Goal: Task Accomplishment & Management: Complete application form

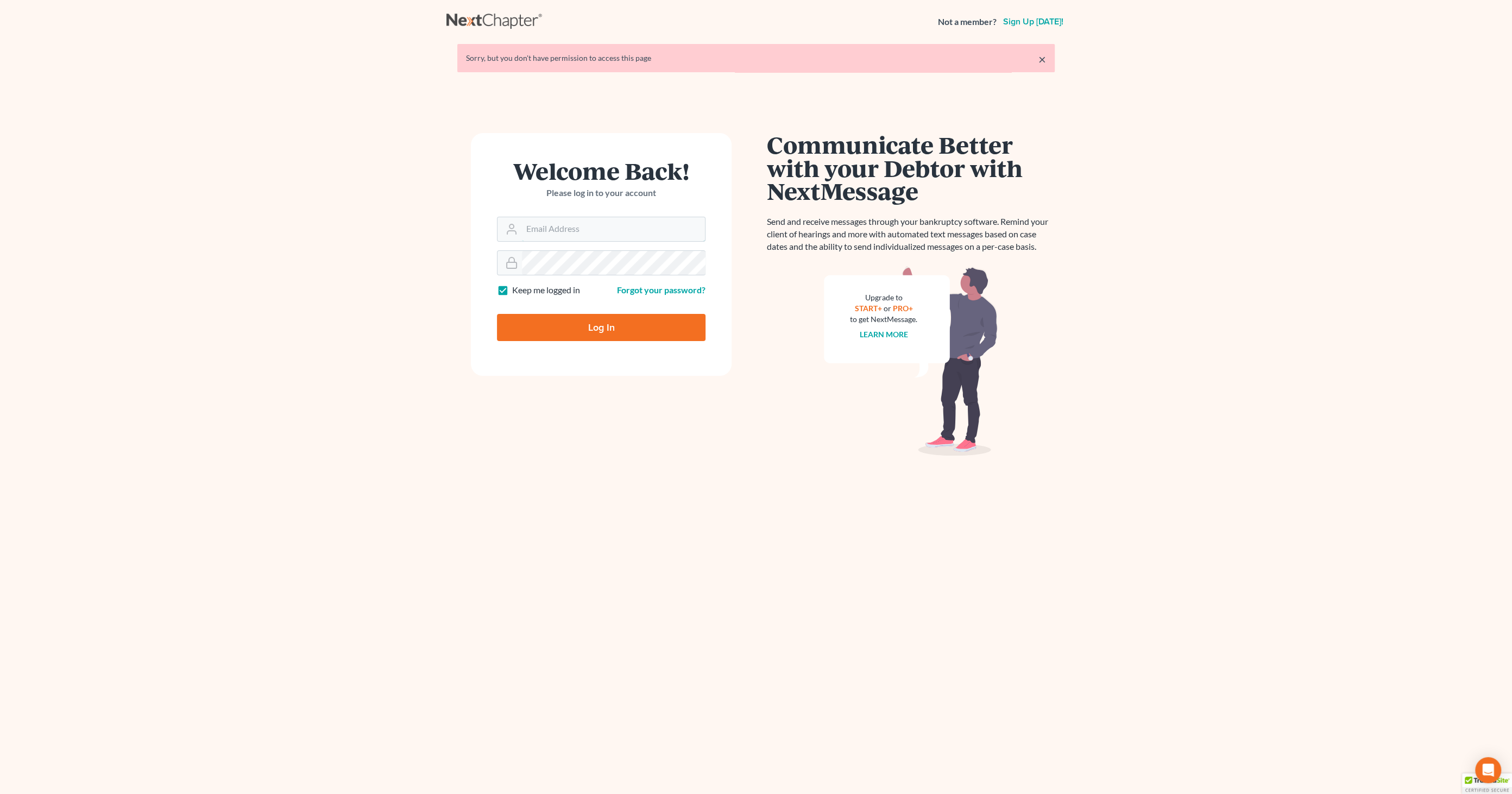
type input "[EMAIL_ADDRESS][DOMAIN_NAME]"
click at [582, 323] on input "Log In" at bounding box center [601, 327] width 209 height 27
type input "Thinking..."
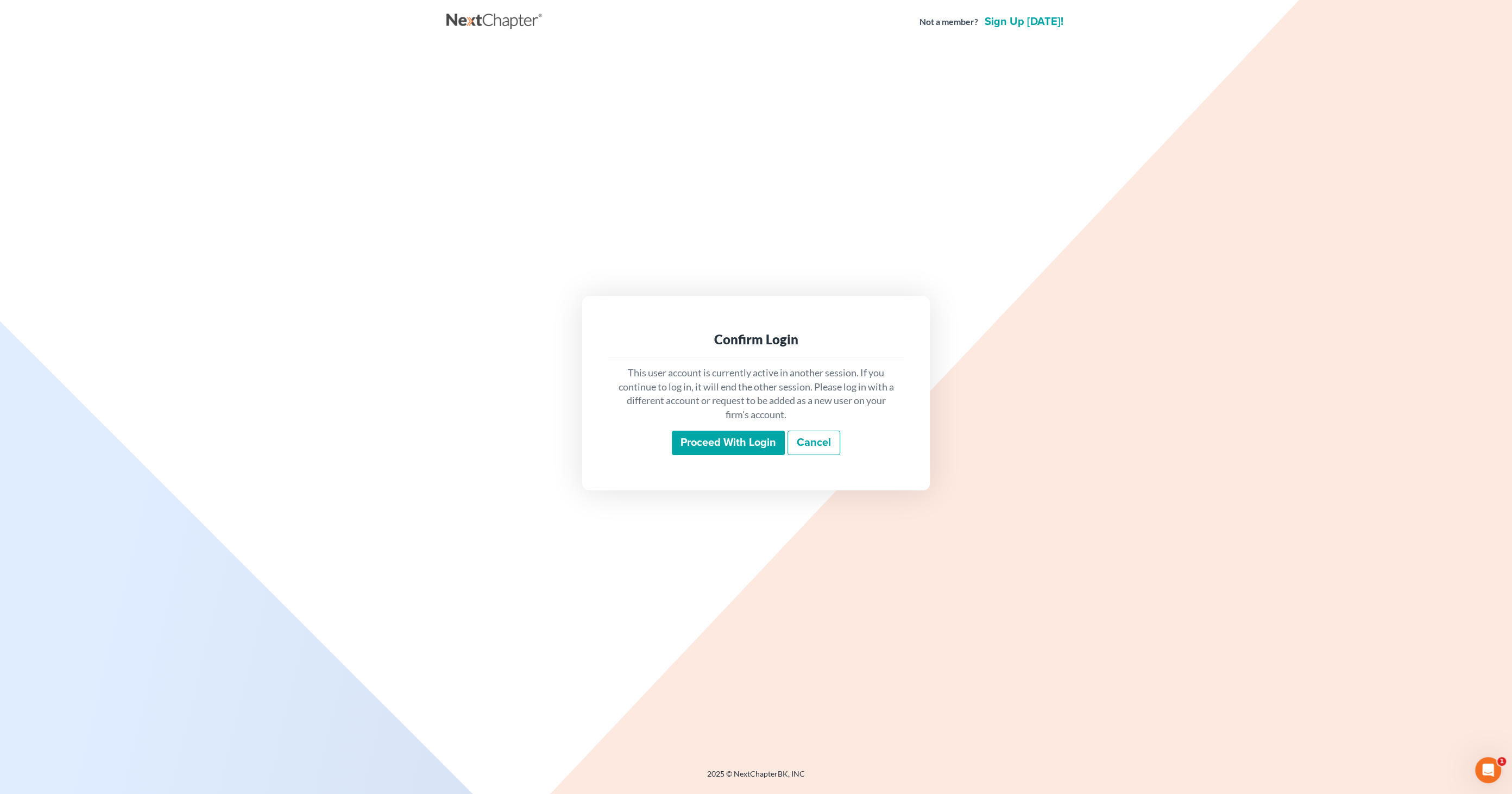
click at [744, 451] on input "Proceed with login" at bounding box center [728, 443] width 113 height 25
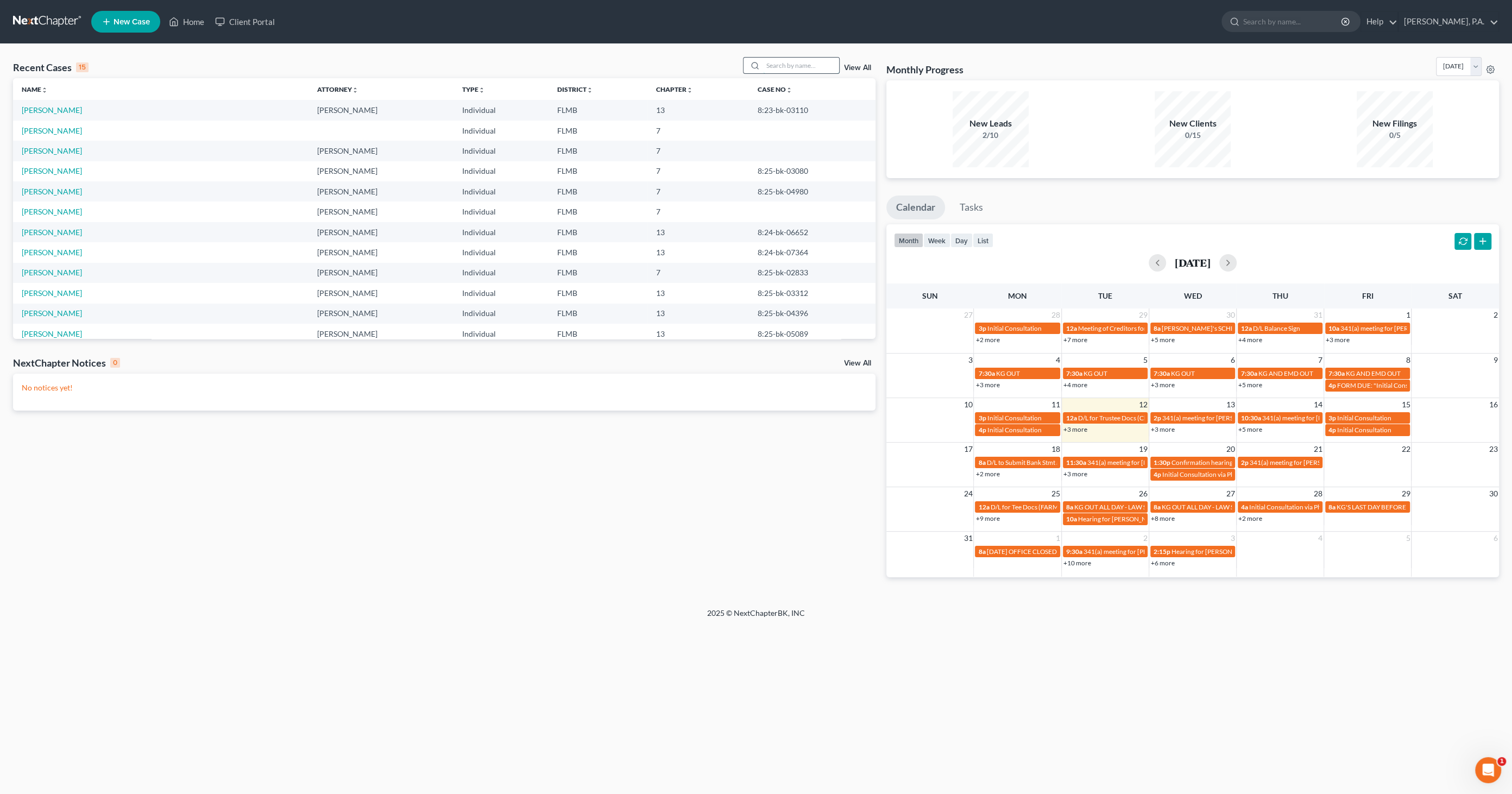
click at [787, 66] on input "search" at bounding box center [801, 65] width 76 height 16
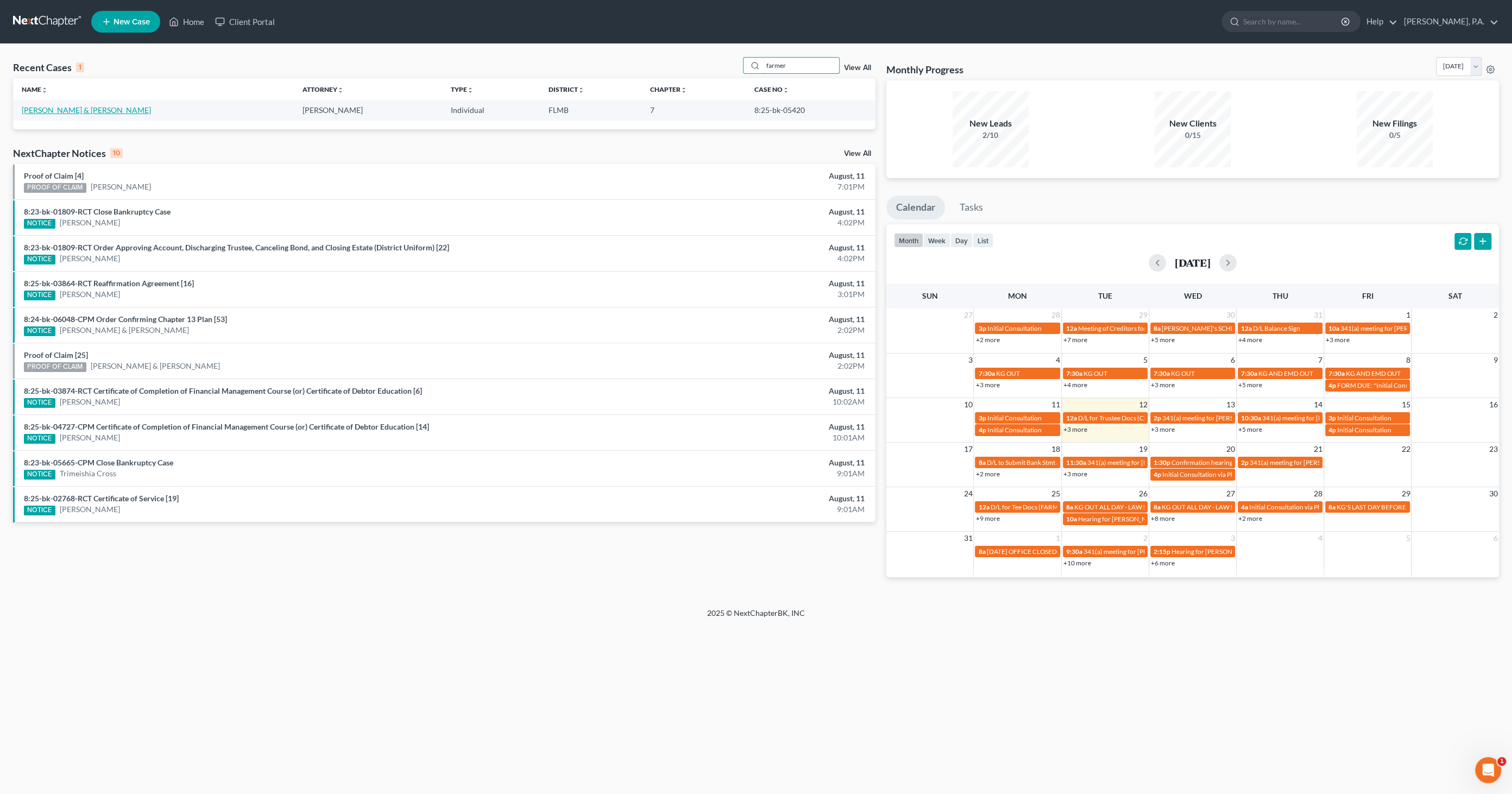
type input "farmer"
click at [104, 111] on link "[PERSON_NAME] & [PERSON_NAME]" at bounding box center [86, 110] width 129 height 9
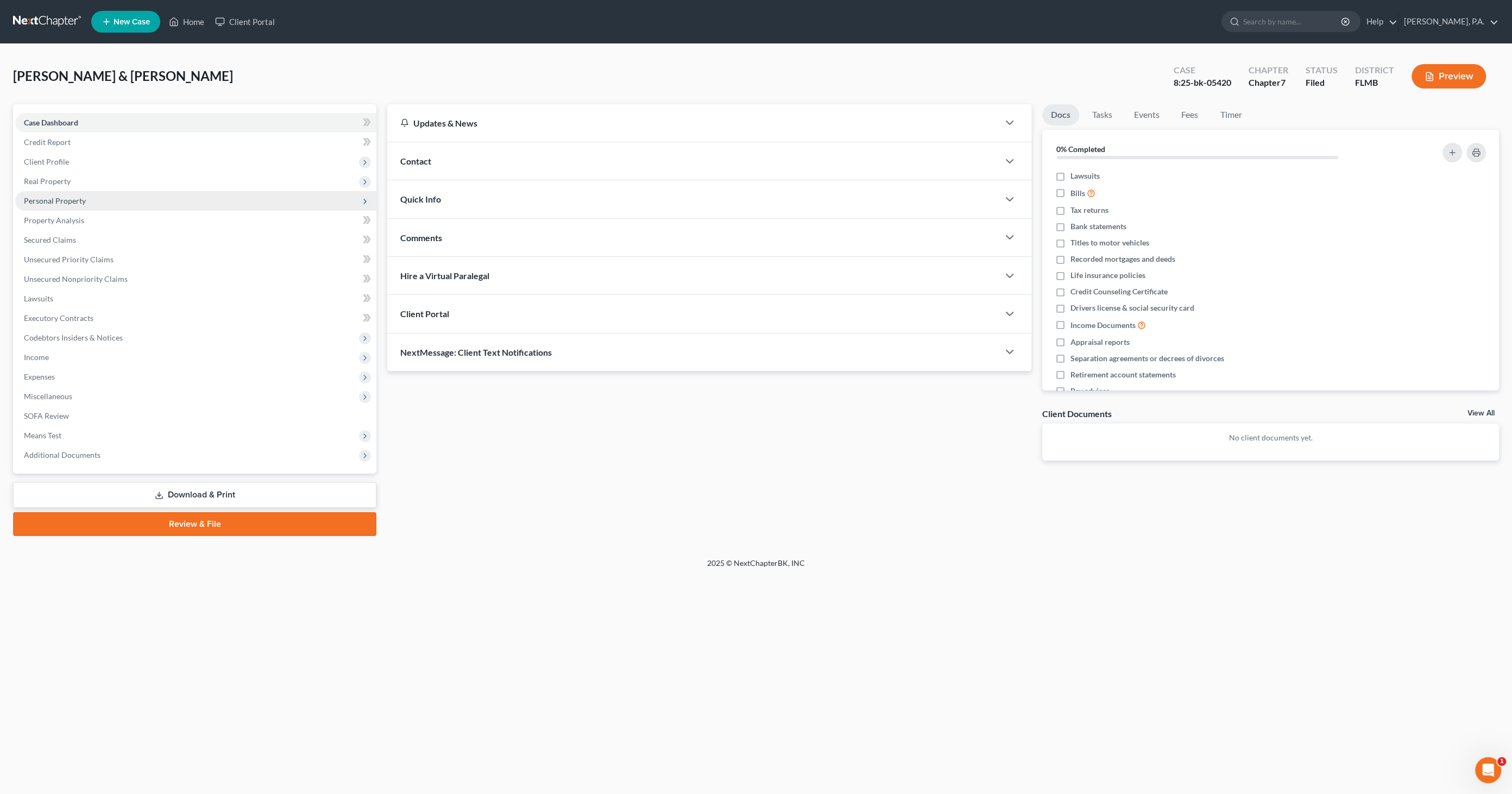
click at [69, 202] on span "Personal Property" at bounding box center [55, 201] width 62 height 9
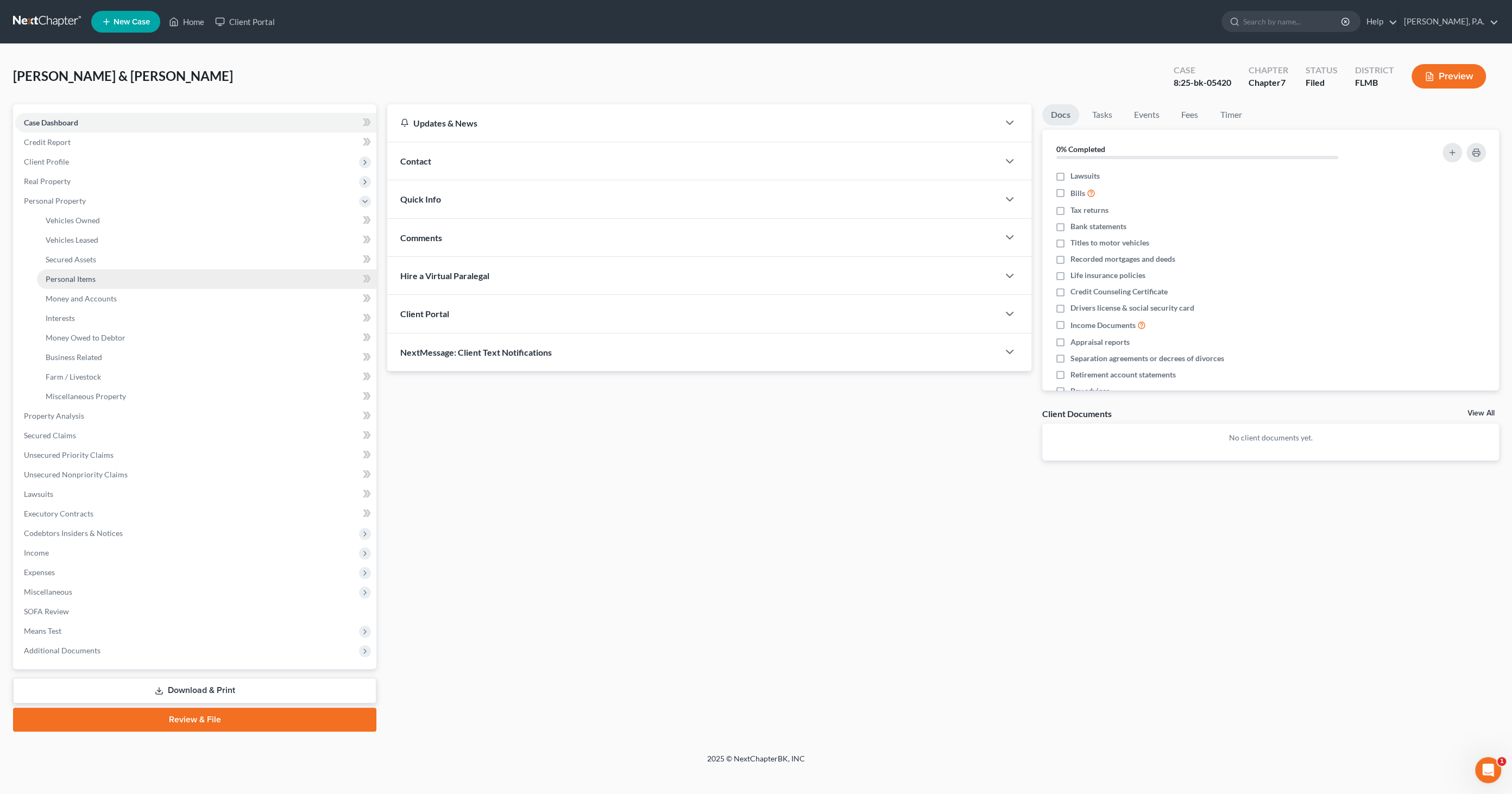
click at [75, 280] on span "Personal Items" at bounding box center [70, 279] width 50 height 9
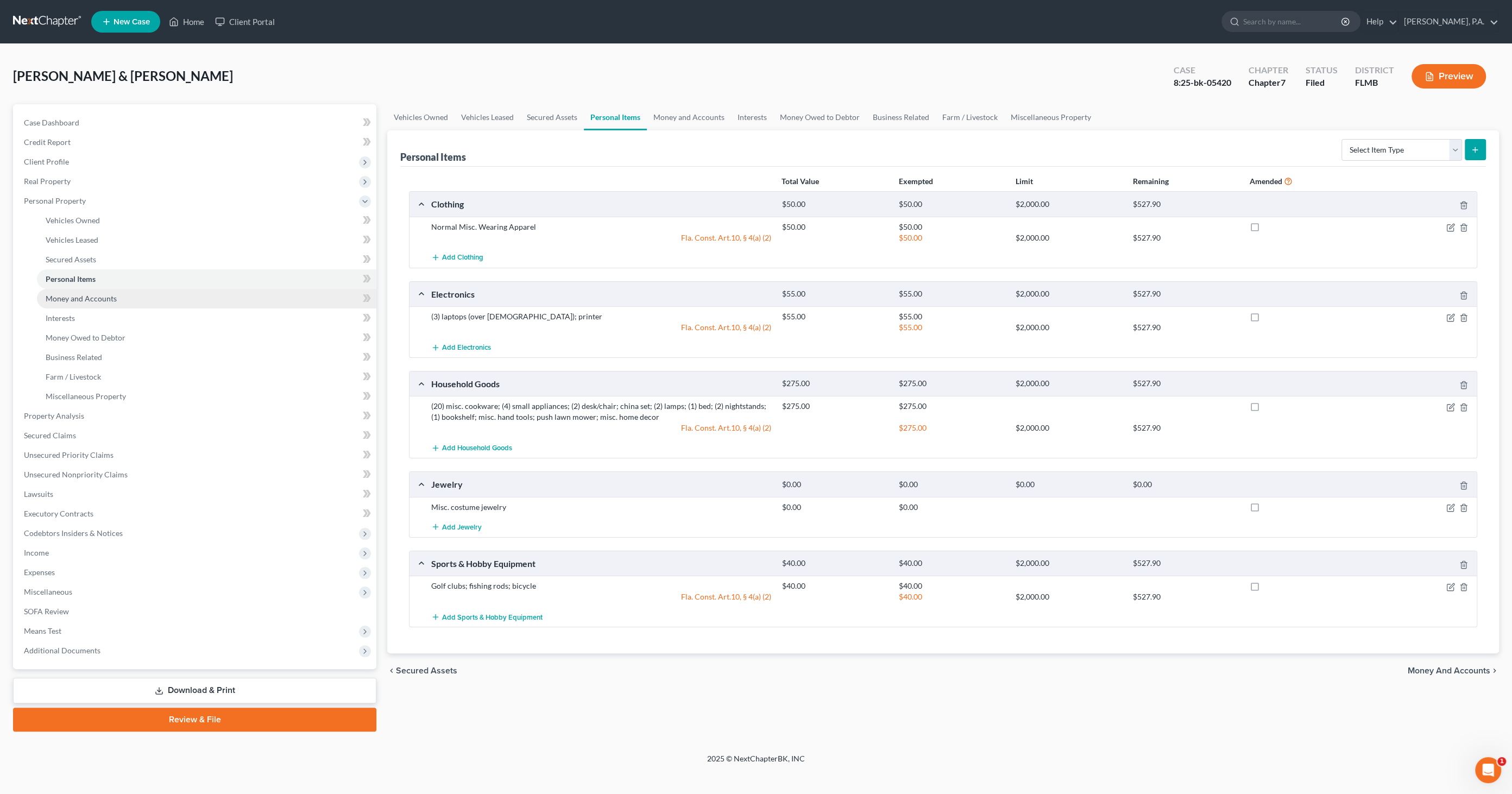
click at [69, 301] on span "Money and Accounts" at bounding box center [81, 298] width 71 height 9
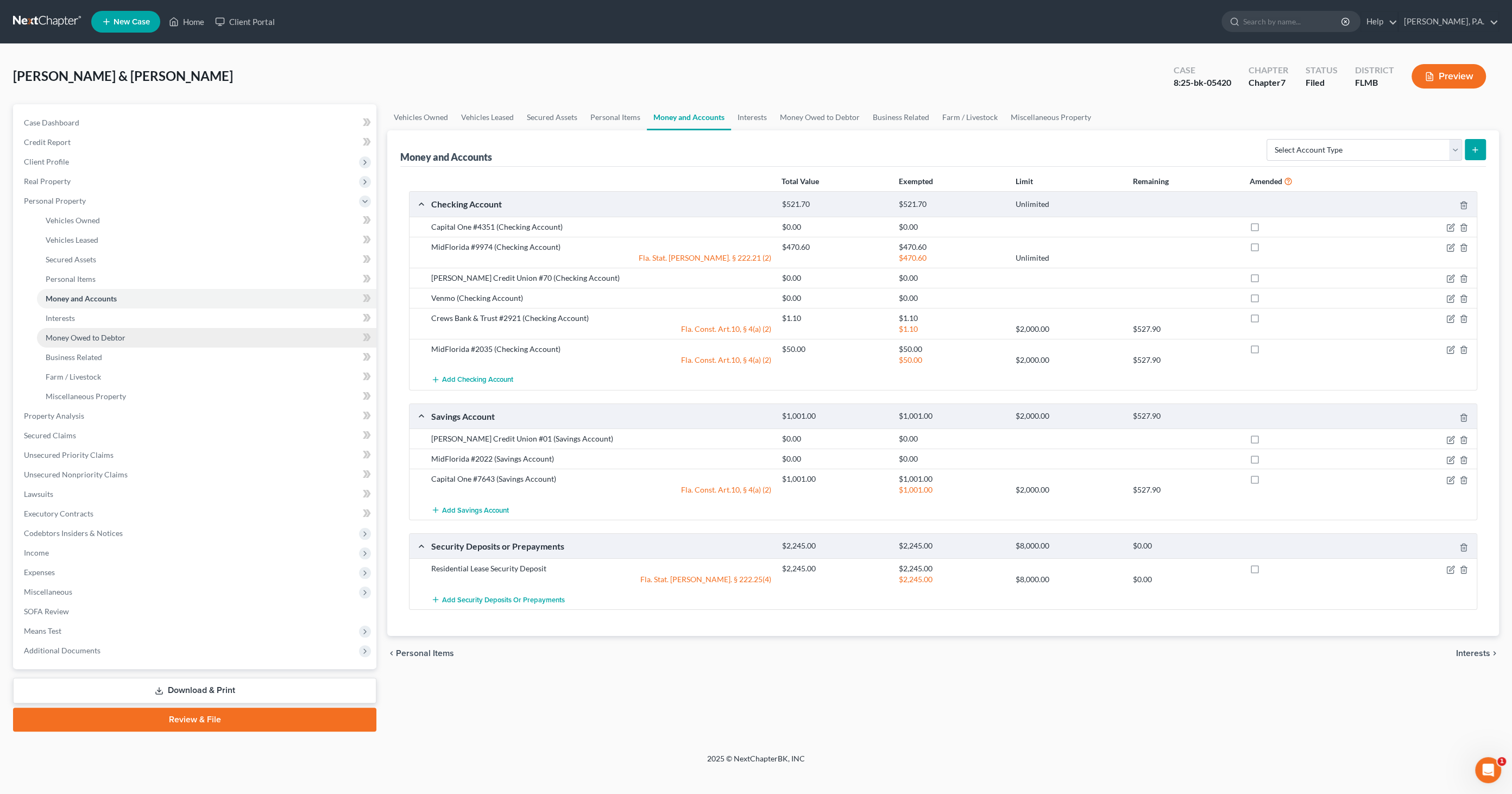
click at [67, 333] on span "Money Owed to Debtor" at bounding box center [85, 338] width 80 height 9
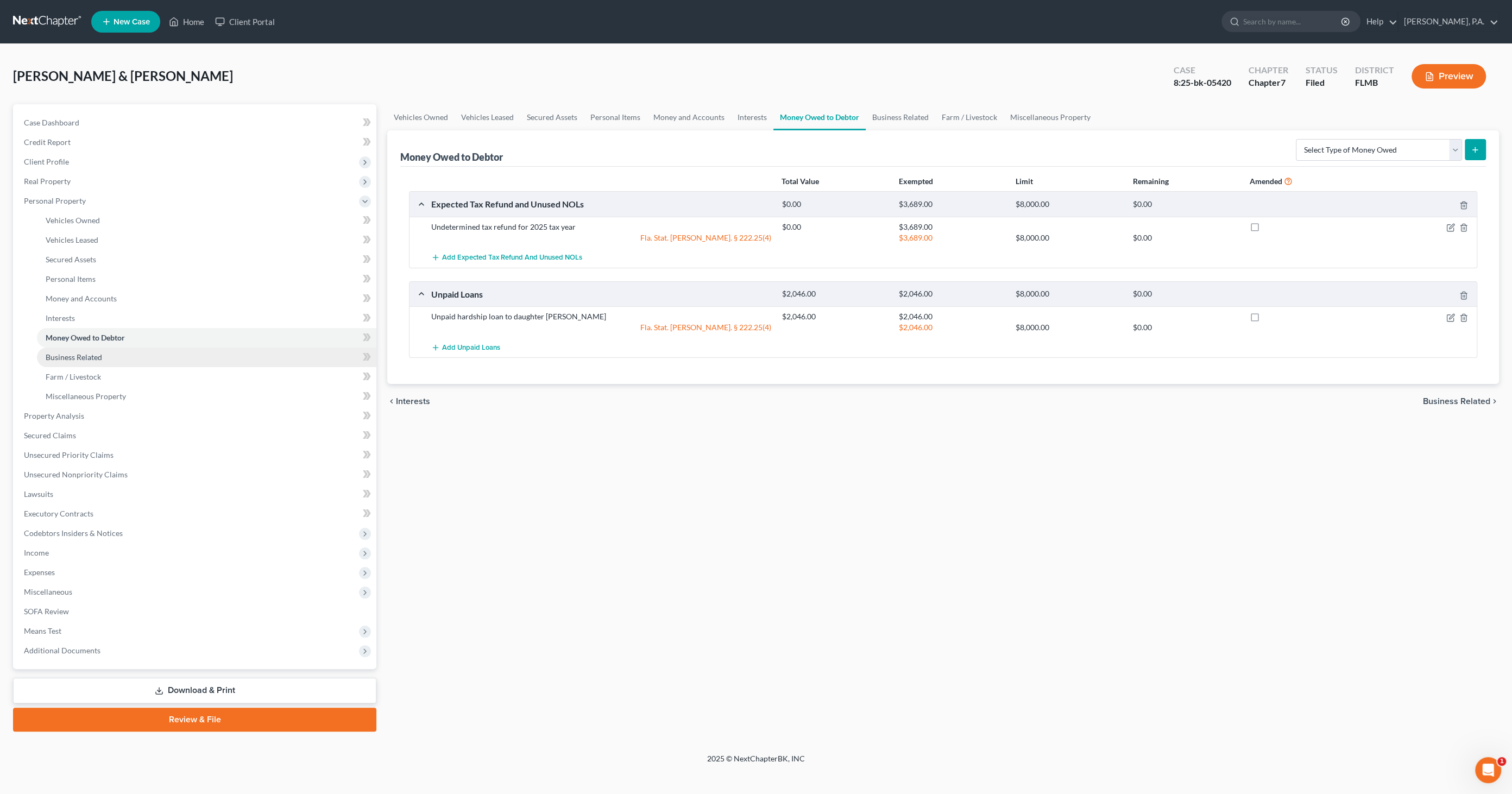
click at [83, 360] on span "Business Related" at bounding box center [74, 357] width 57 height 9
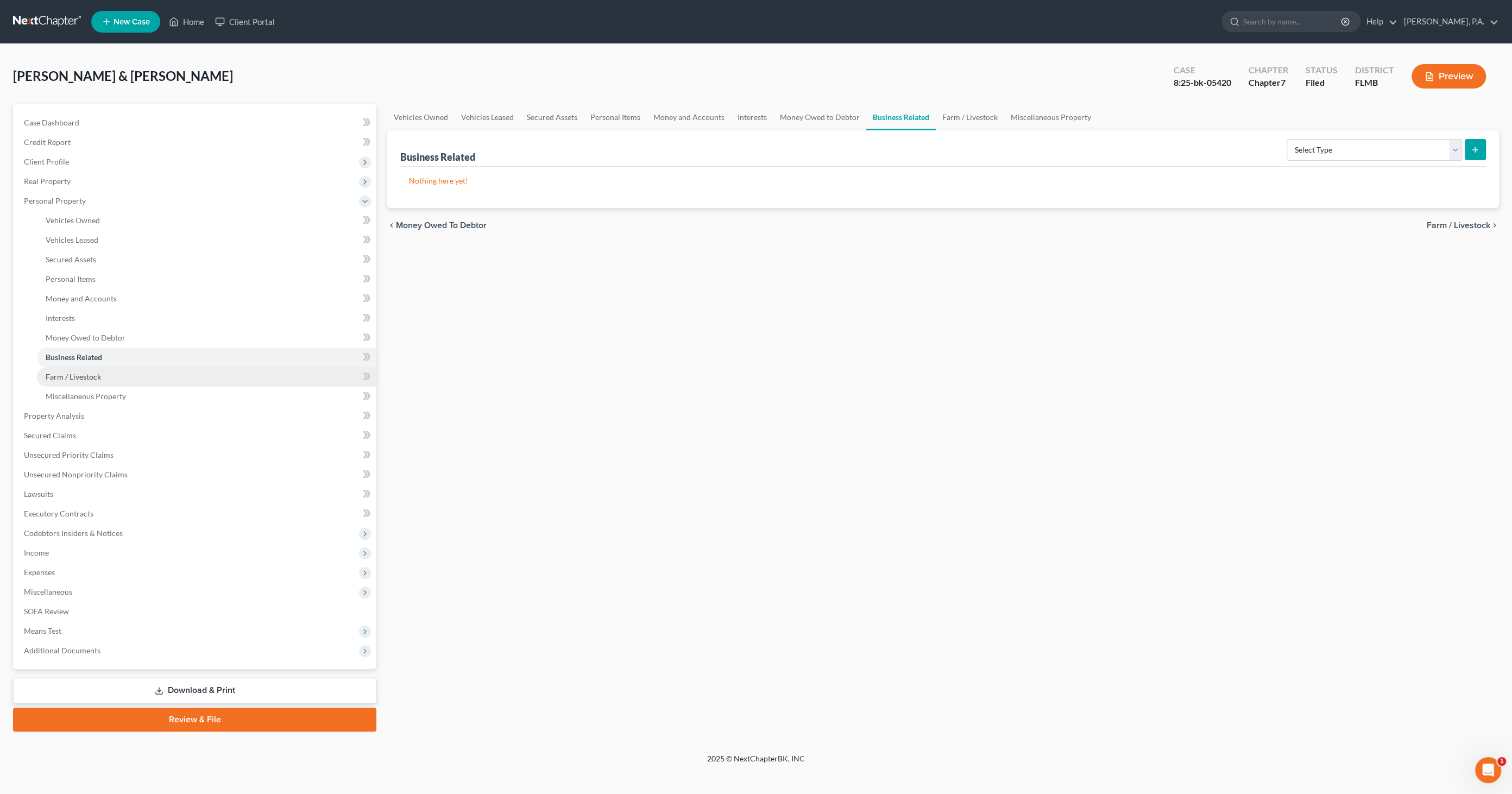
click at [81, 380] on span "Farm / Livestock" at bounding box center [73, 377] width 55 height 9
click at [63, 612] on span "SOFA Review" at bounding box center [47, 612] width 45 height 9
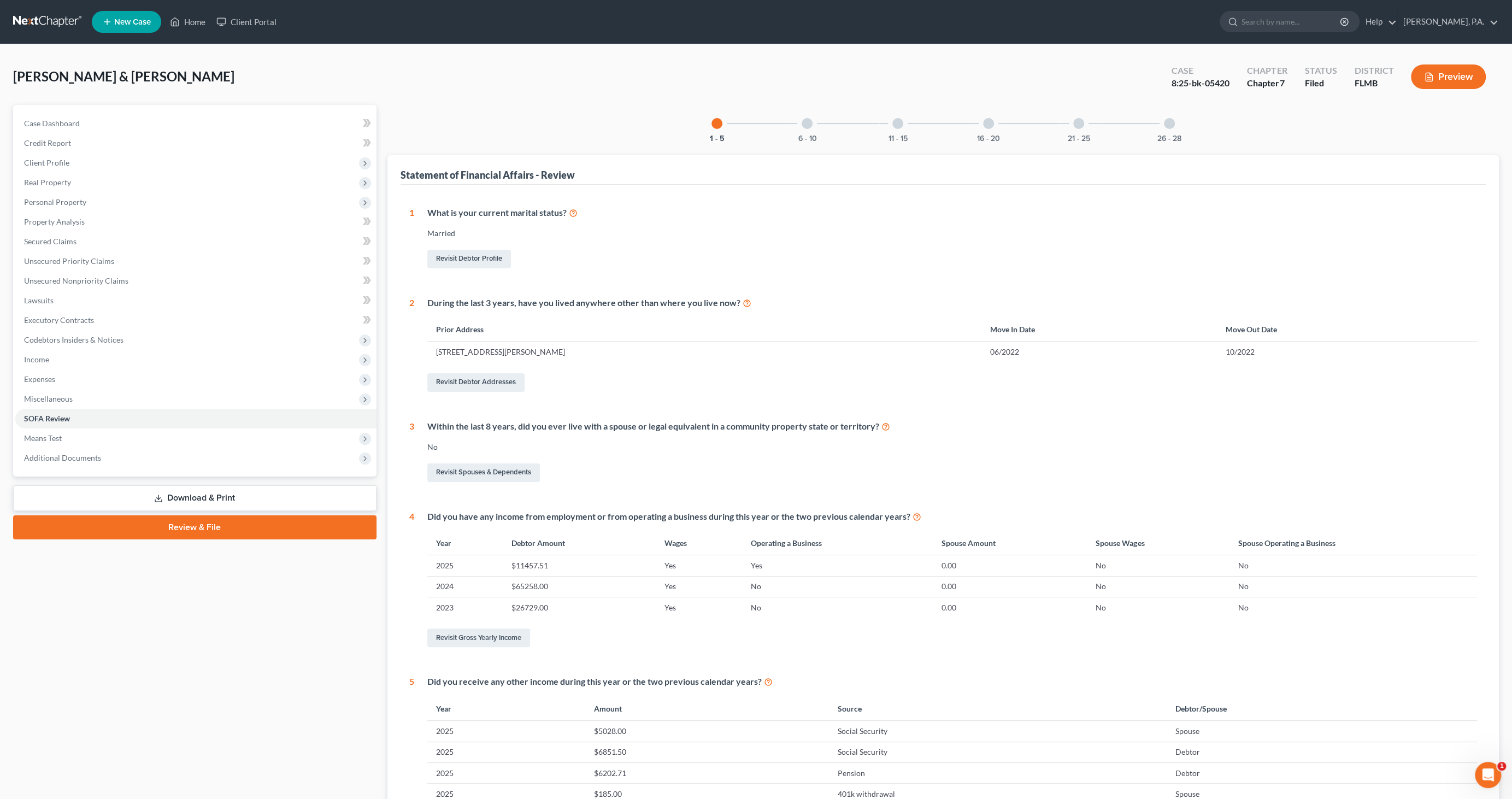
click at [807, 126] on div at bounding box center [807, 123] width 11 height 11
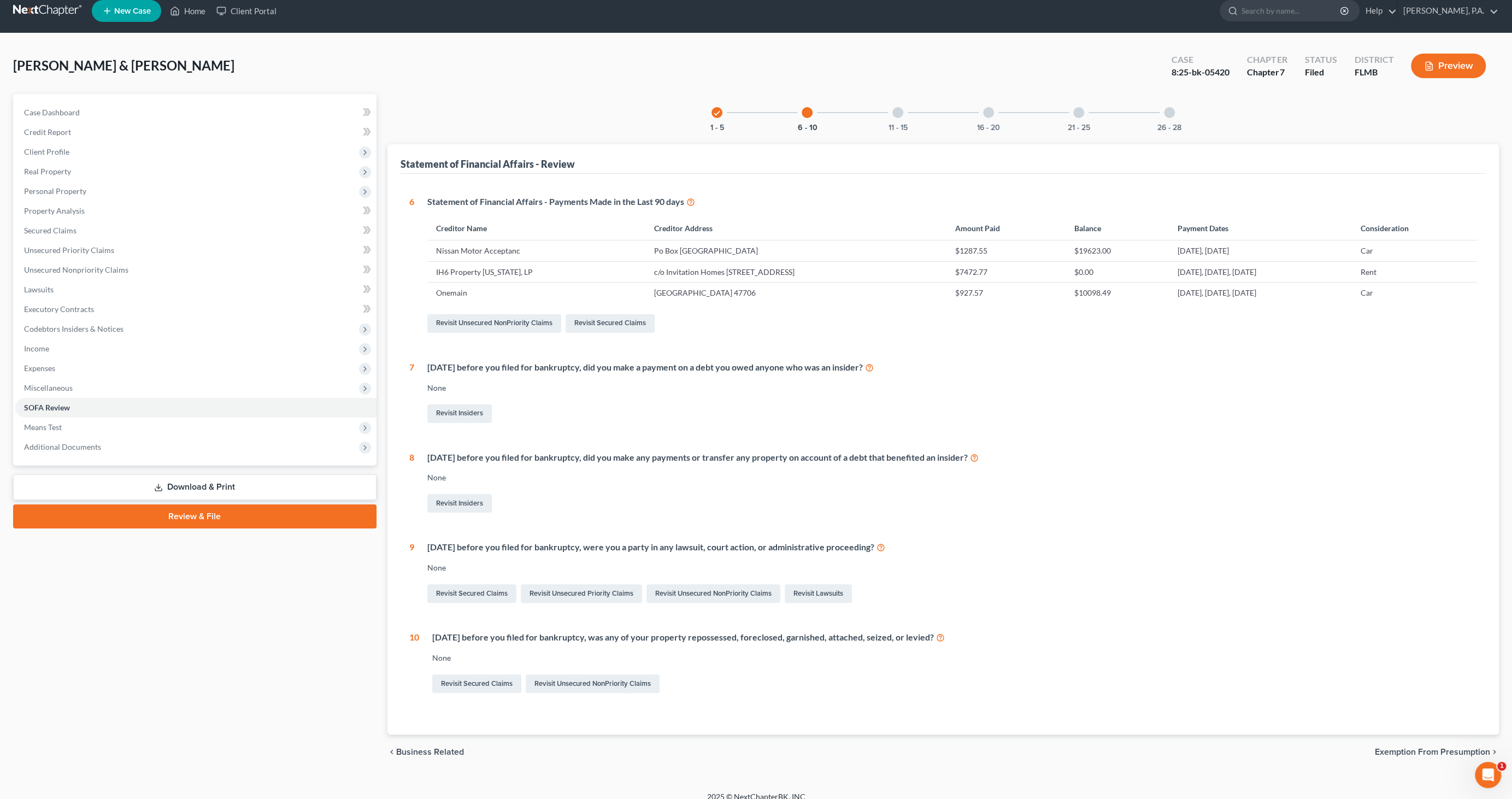
scroll to position [21, 0]
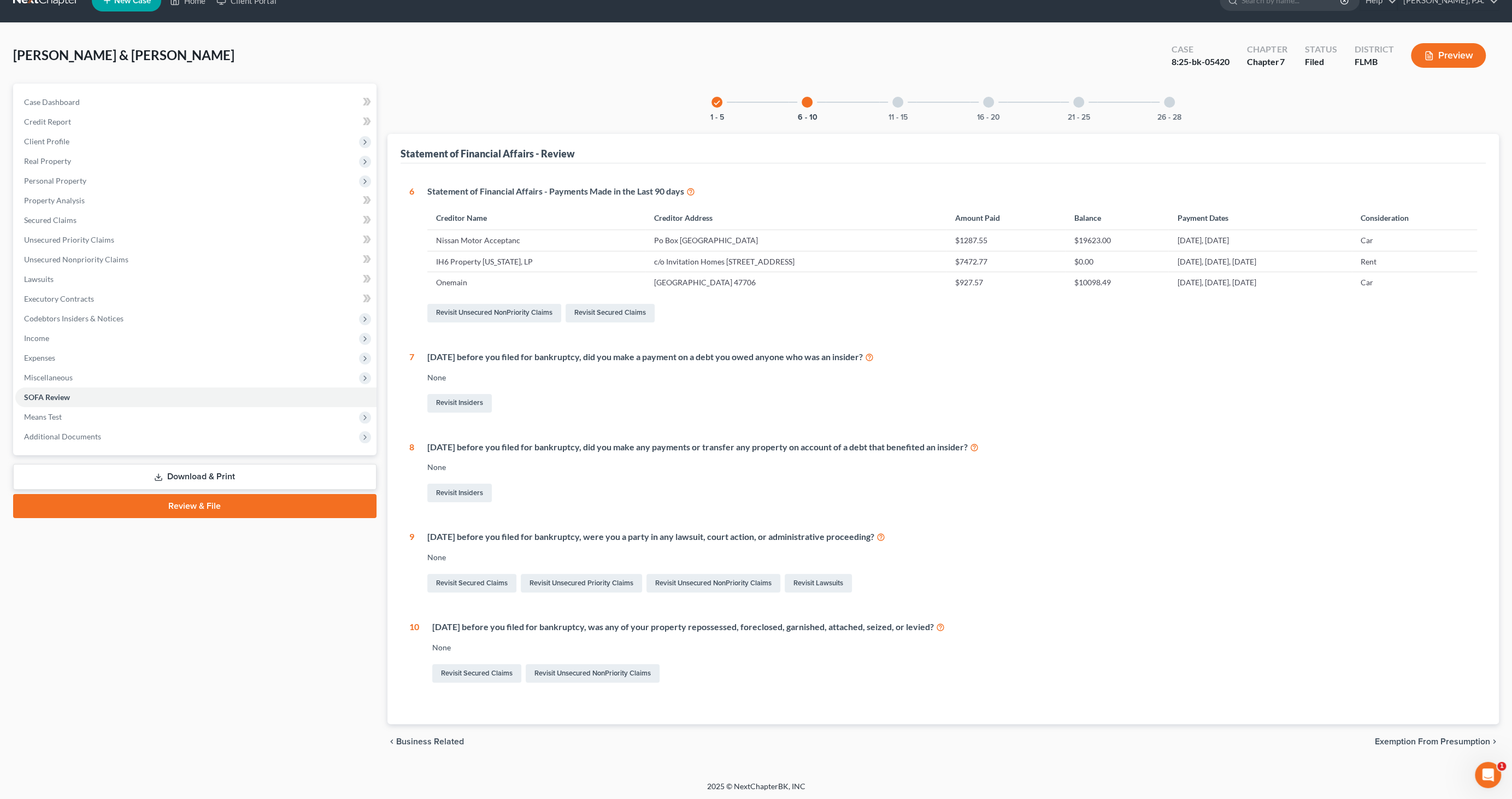
click at [233, 468] on link "Download & Print" at bounding box center [195, 477] width 363 height 26
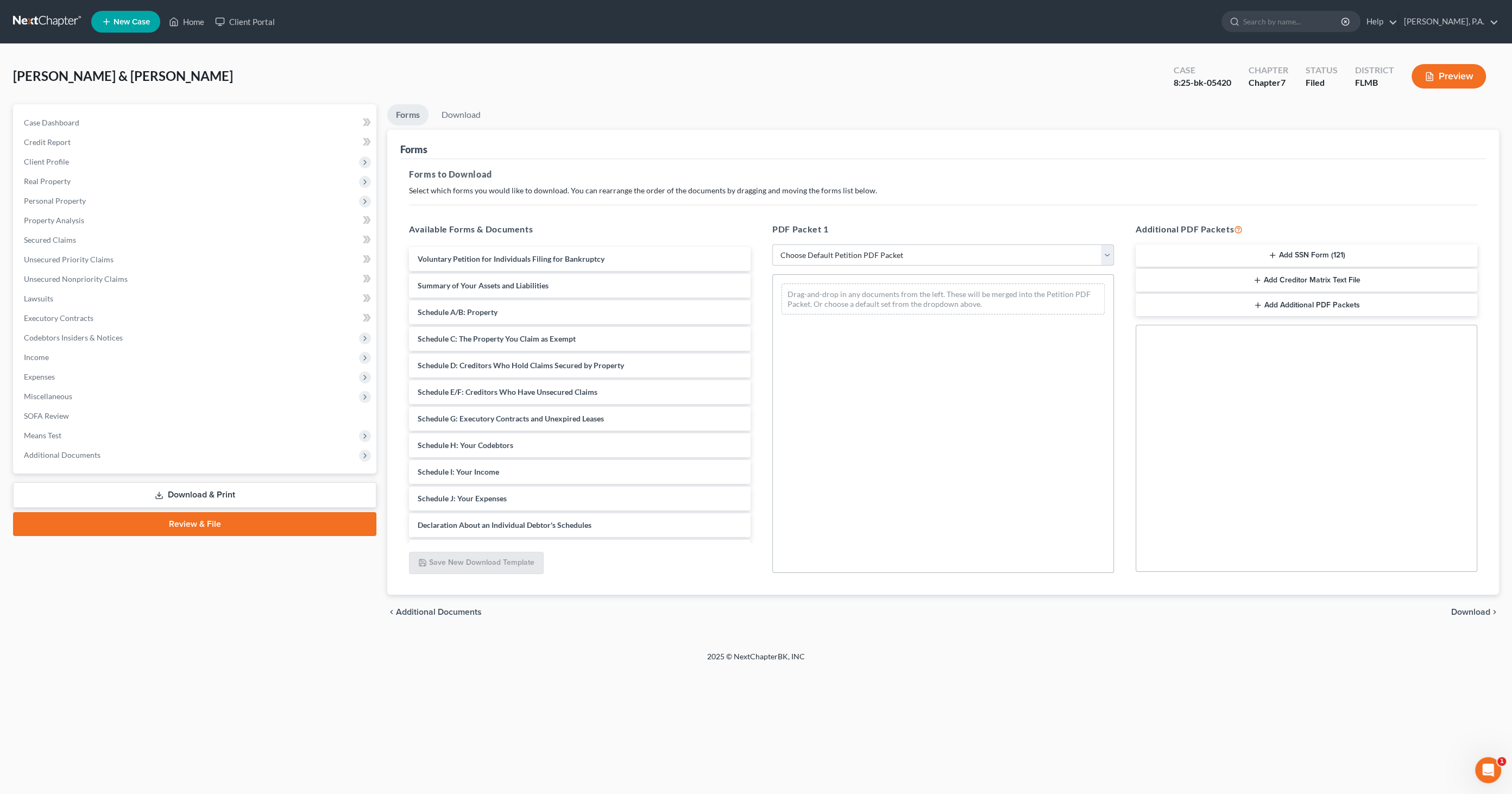
click at [855, 250] on select "Choose Default Petition PDF Packet Complete Bankruptcy Petition (all forms and …" at bounding box center [943, 255] width 341 height 22
select select "0"
click at [773, 244] on select "Choose Default Petition PDF Packet Complete Bankruptcy Petition (all forms and …" at bounding box center [943, 255] width 341 height 22
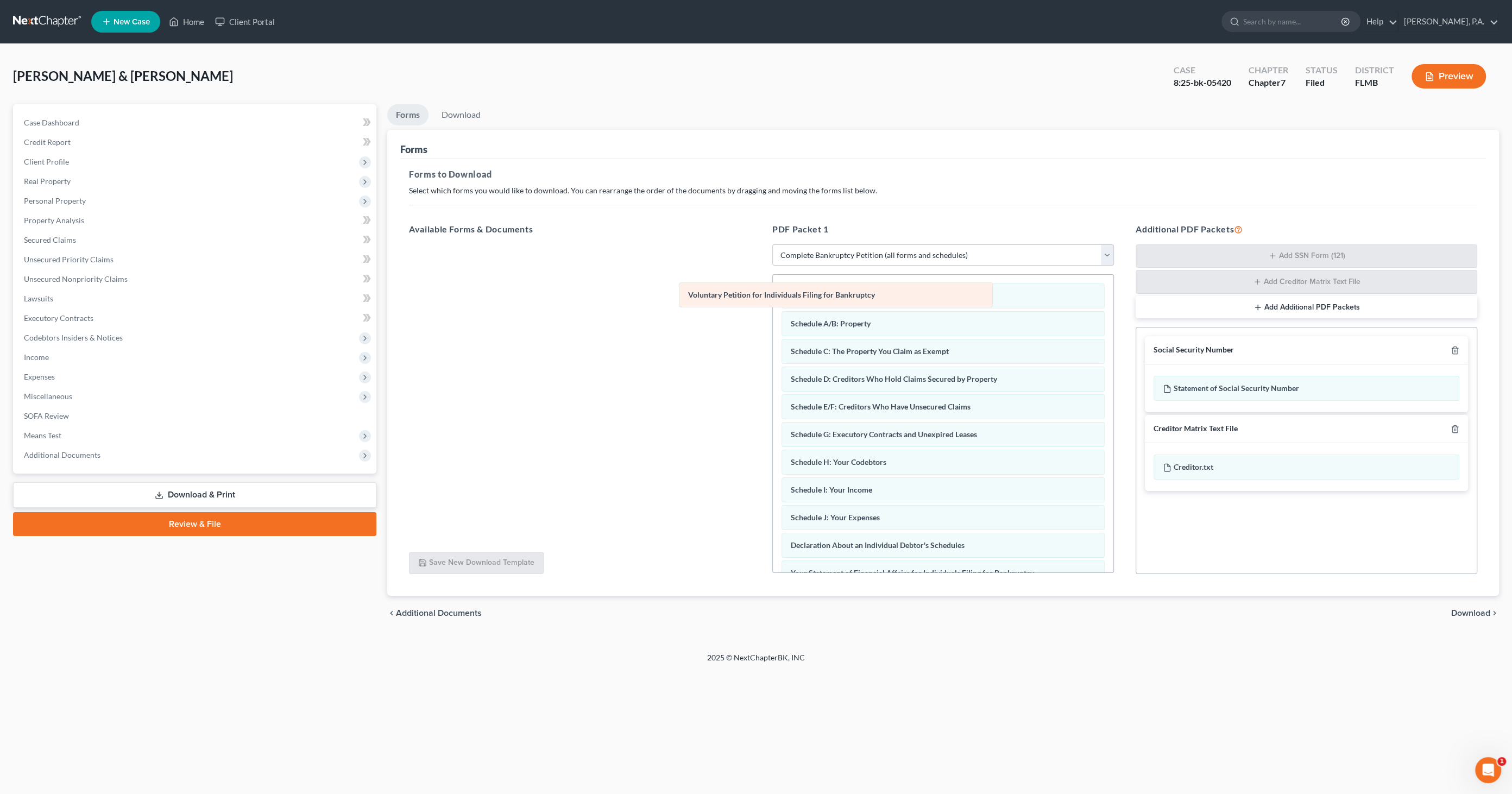
drag, startPoint x: 842, startPoint y: 293, endPoint x: 600, endPoint y: 298, distance: 242.1
click at [773, 298] on div "Voluntary Petition for Individuals Filing for Bankruptcy Voluntary Petition for…" at bounding box center [942, 534] width 340 height 519
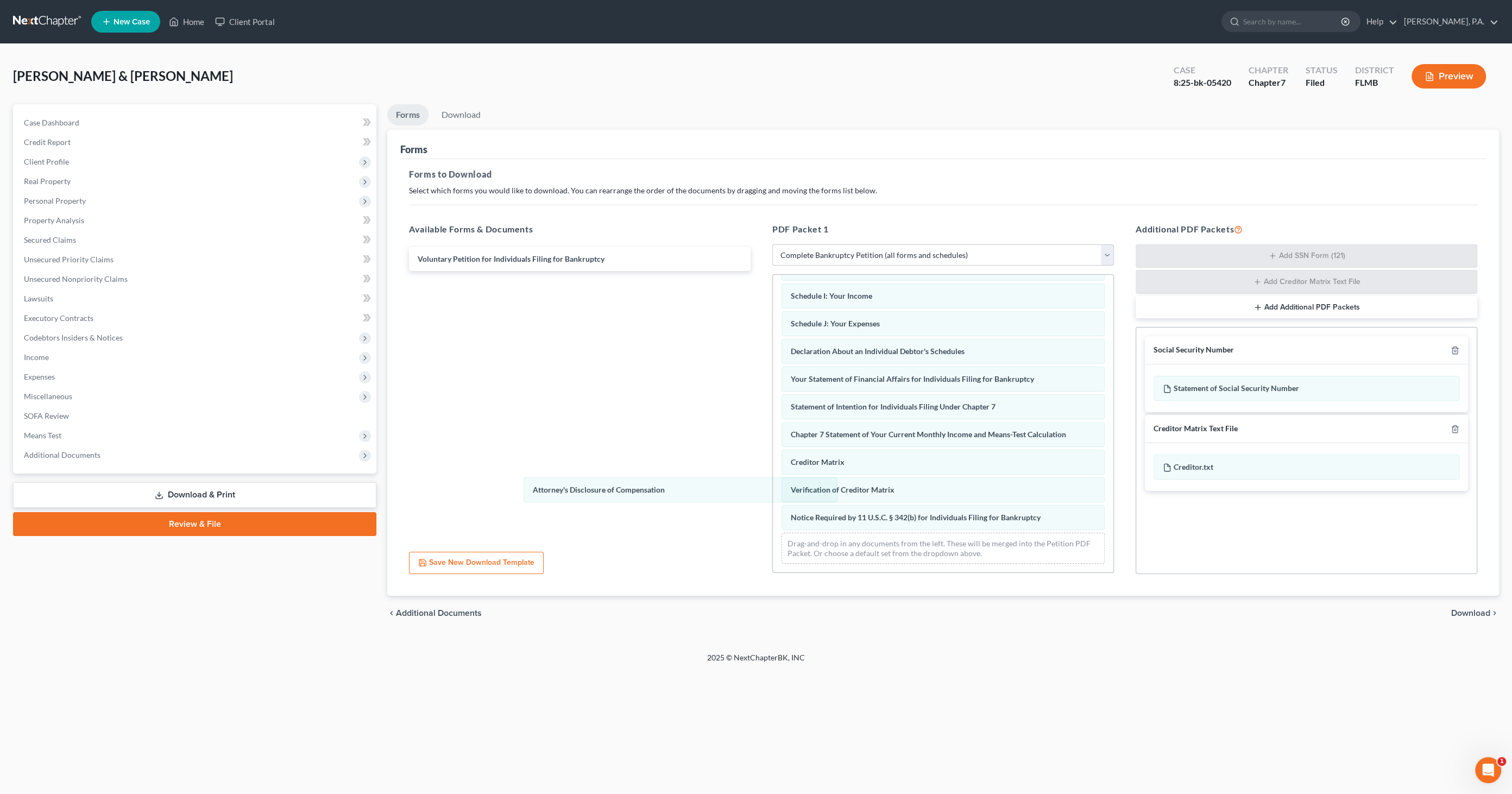
scroll to position [189, 0]
drag, startPoint x: 837, startPoint y: 513, endPoint x: 597, endPoint y: 491, distance: 241.0
click at [773, 485] on div "Attorney's Disclosure of Compensation Summary of Your Assets and Liabilities Sc…" at bounding box center [942, 332] width 340 height 491
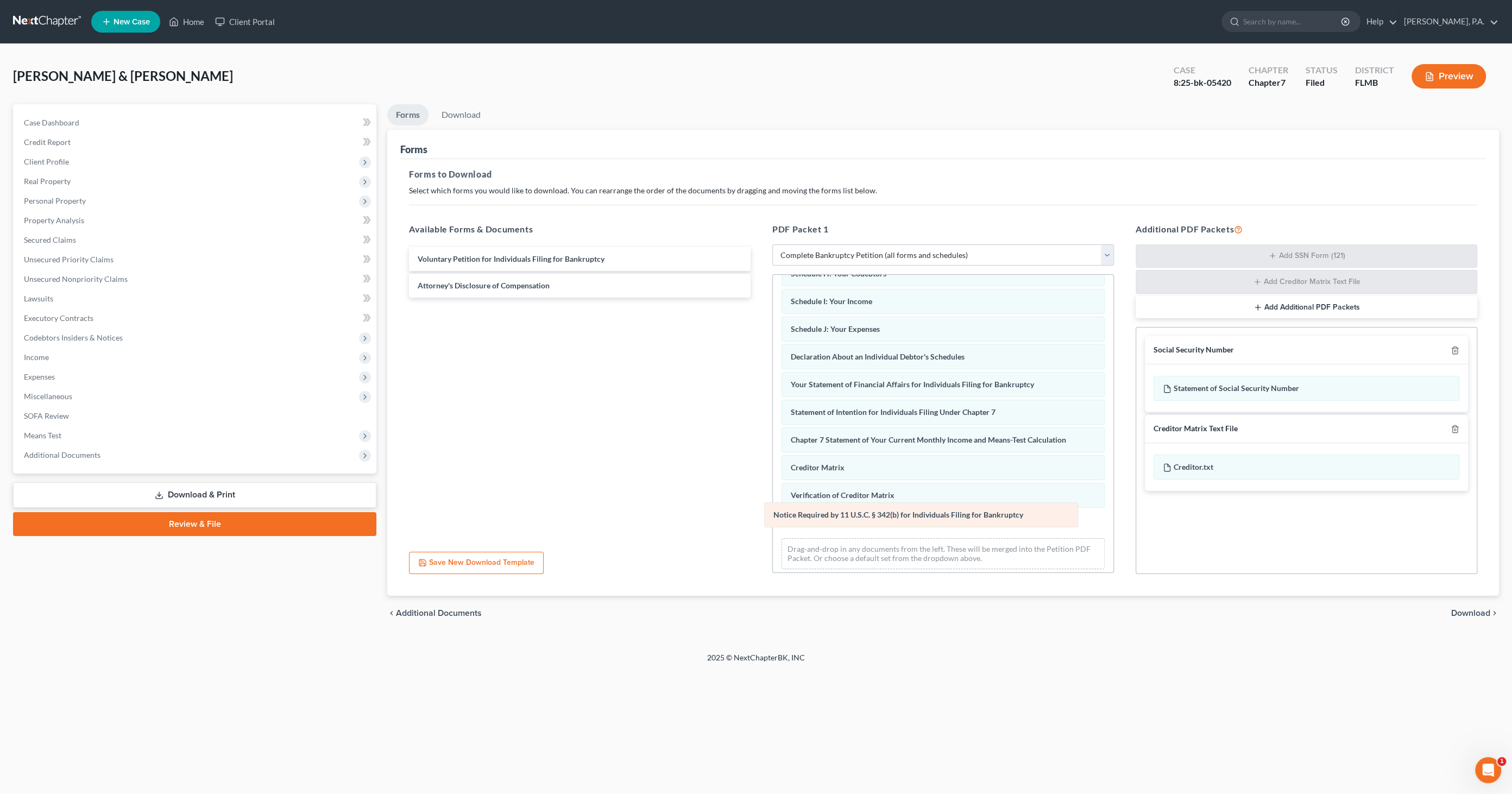
scroll to position [162, 0]
drag, startPoint x: 819, startPoint y: 522, endPoint x: 609, endPoint y: 510, distance: 210.3
click at [773, 510] on div "Notice Required by 11 U.S.C. § 342(b) for Individuals Filing for Bankruptcy Sum…" at bounding box center [942, 359] width 340 height 491
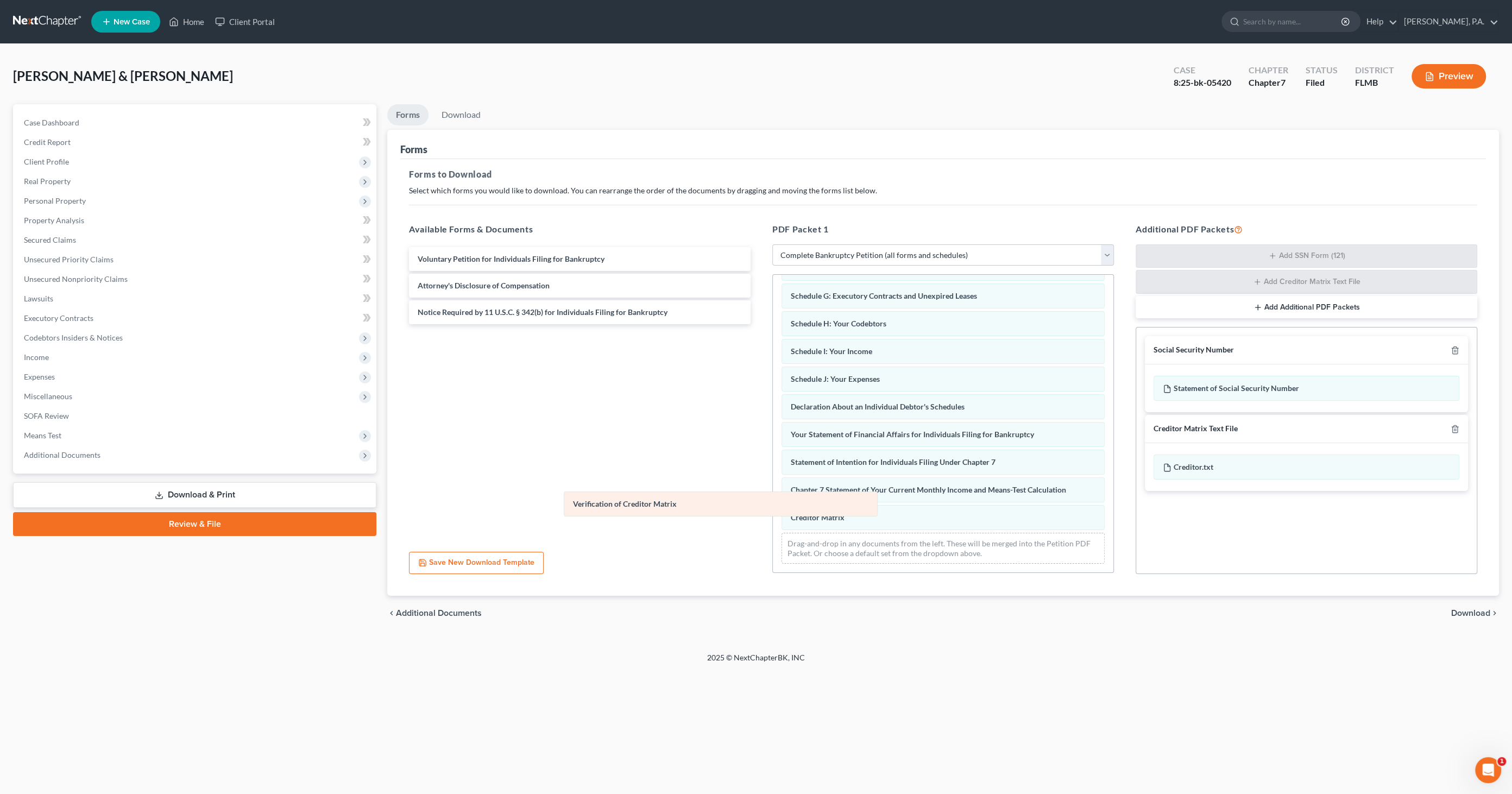
scroll to position [134, 0]
drag, startPoint x: 864, startPoint y: 527, endPoint x: 482, endPoint y: 478, distance: 385.1
click at [773, 479] on div "Verification of Creditor Matrix Summary of Your Assets and Liabilities Schedule…" at bounding box center [942, 359] width 340 height 437
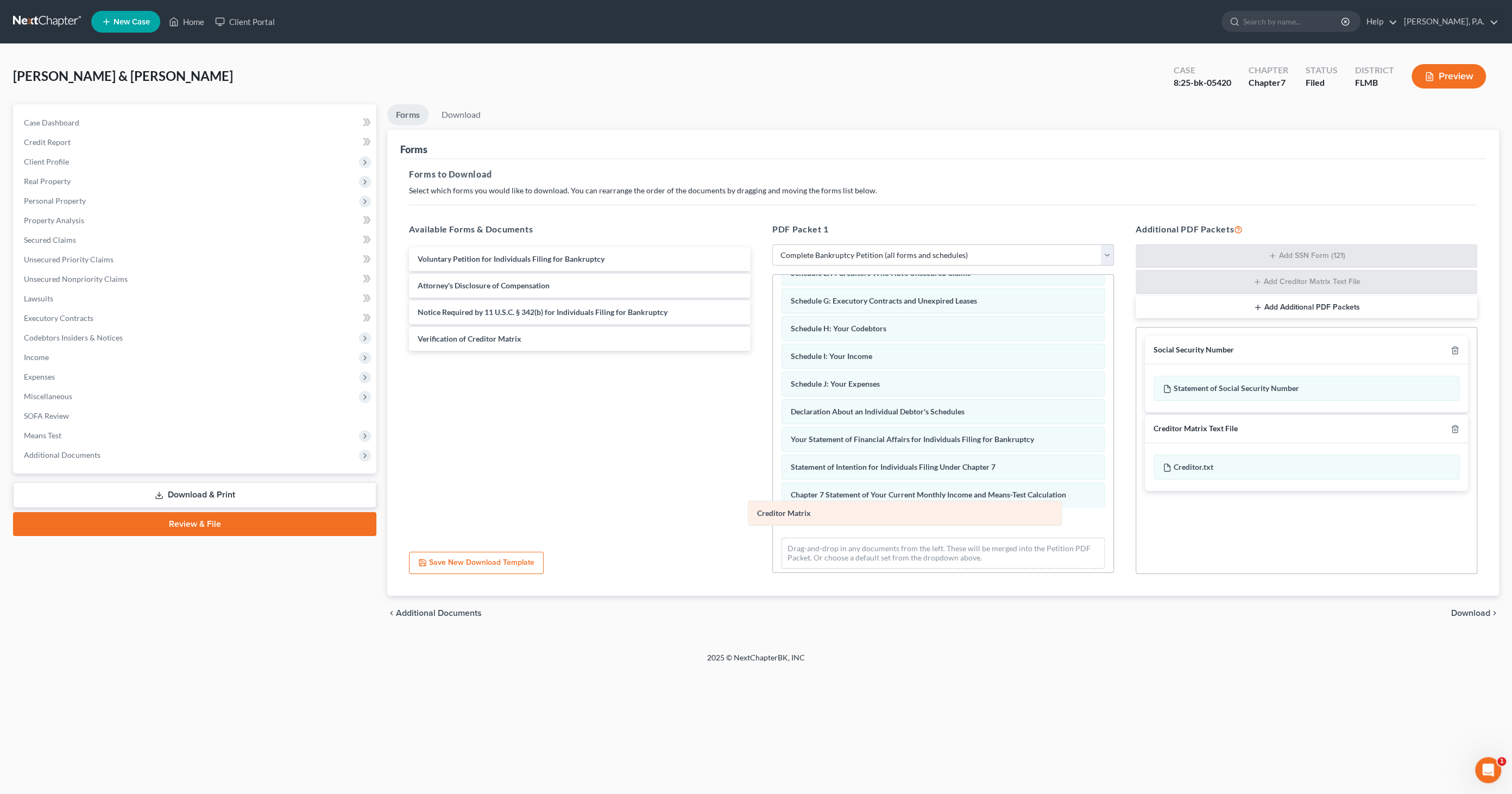
scroll to position [107, 0]
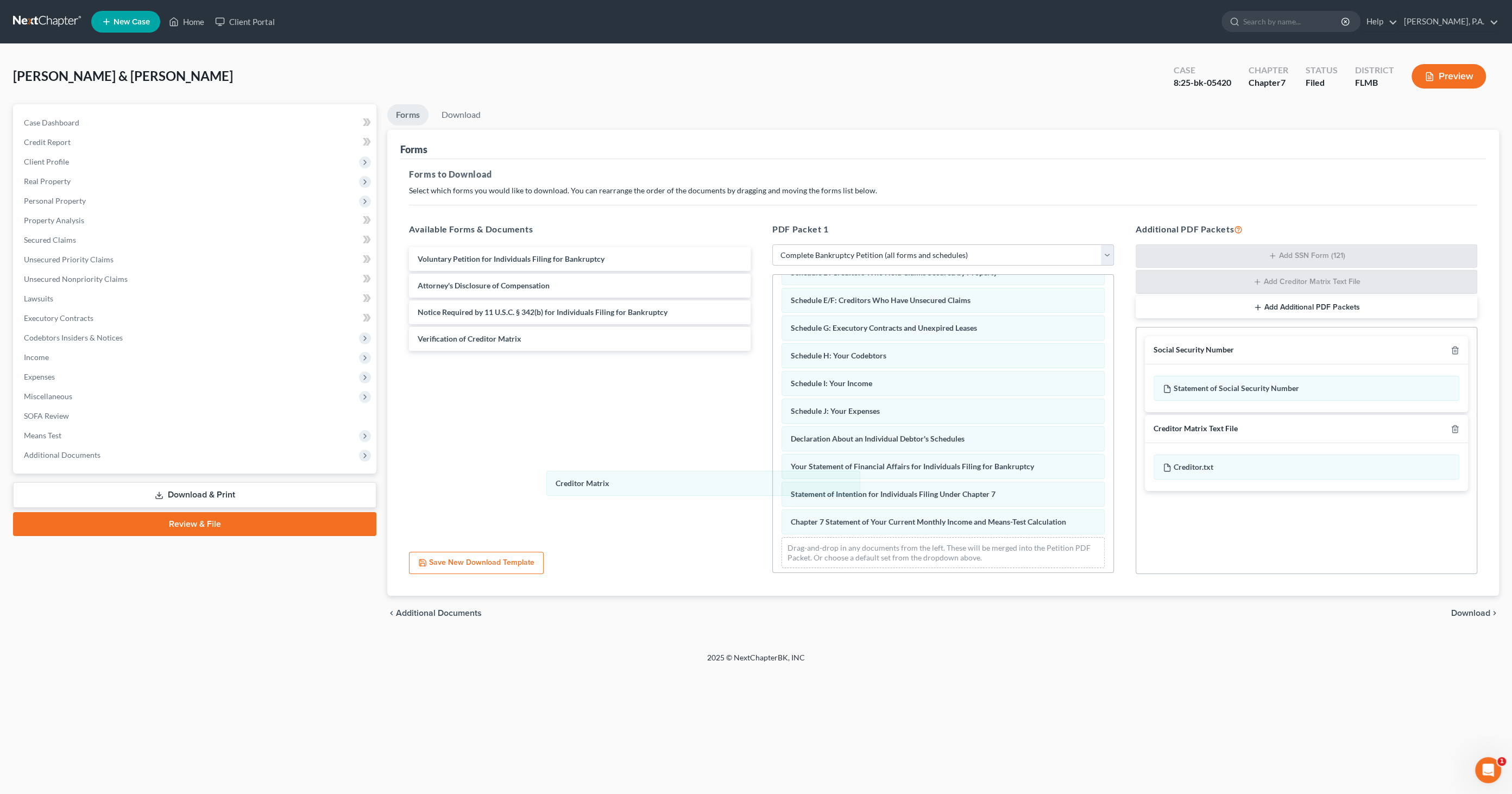
drag, startPoint x: 828, startPoint y: 519, endPoint x: 589, endPoint y: 480, distance: 242.2
click at [773, 481] on div "Creditor Matrix Summary of Your Assets and Liabilities Schedule A/B: Property S…" at bounding box center [942, 372] width 340 height 409
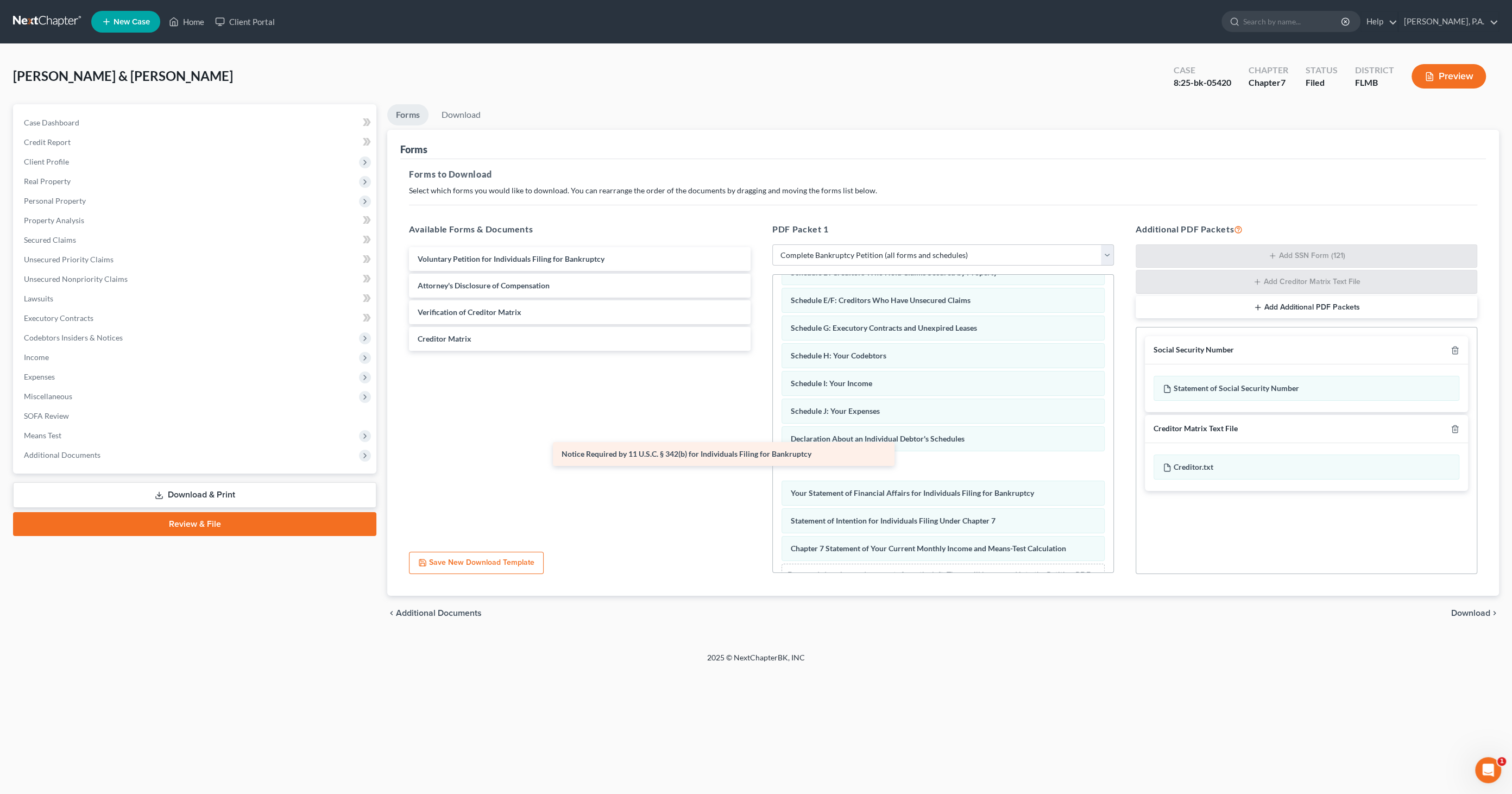
scroll to position [142, 0]
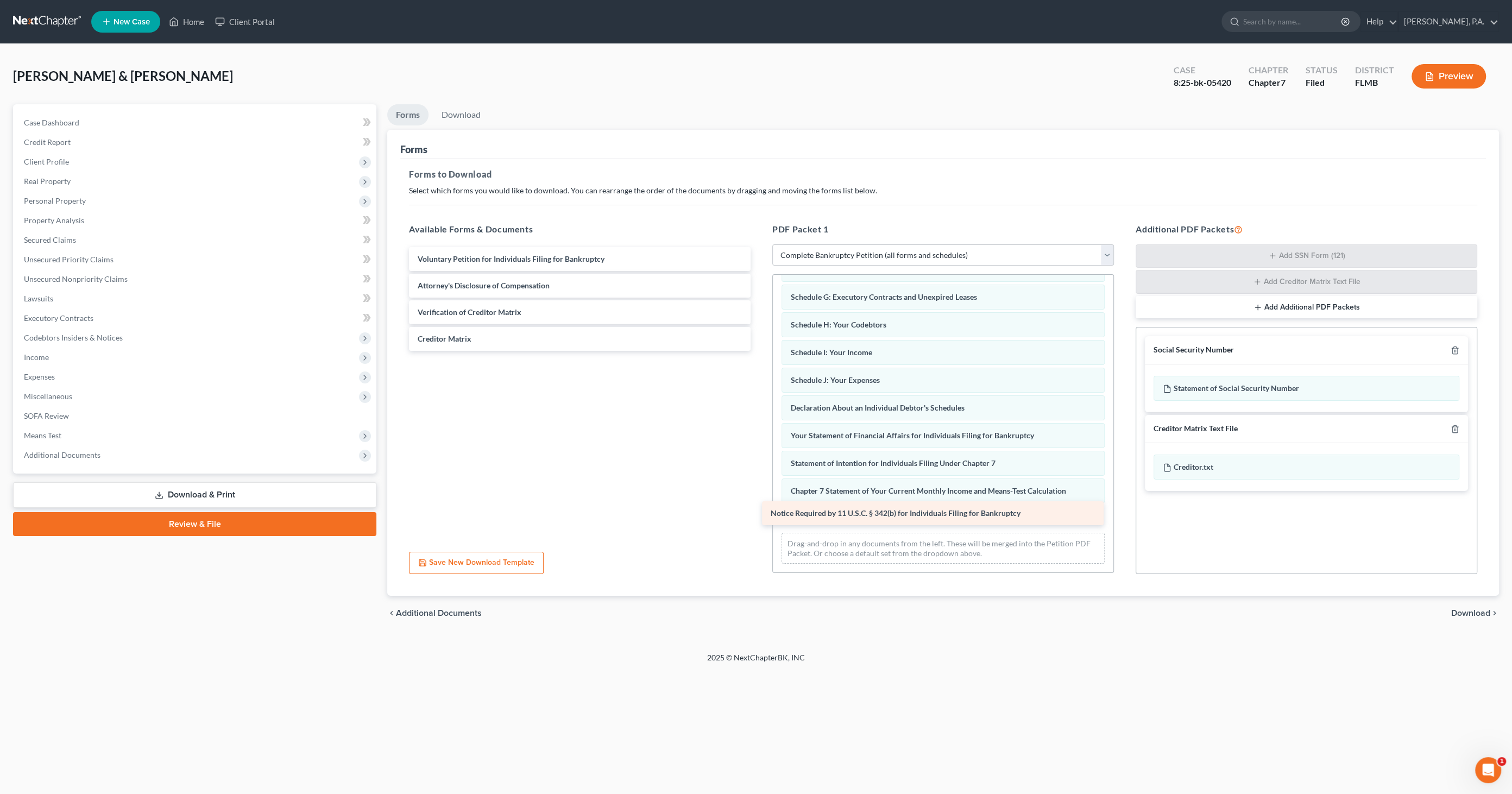
drag, startPoint x: 620, startPoint y: 309, endPoint x: 975, endPoint y: 507, distance: 406.5
click at [759, 351] on div "Notice Required by 11 U.S.C. § 342(b) for Individuals Filing for Bankruptcy Vol…" at bounding box center [580, 299] width 359 height 104
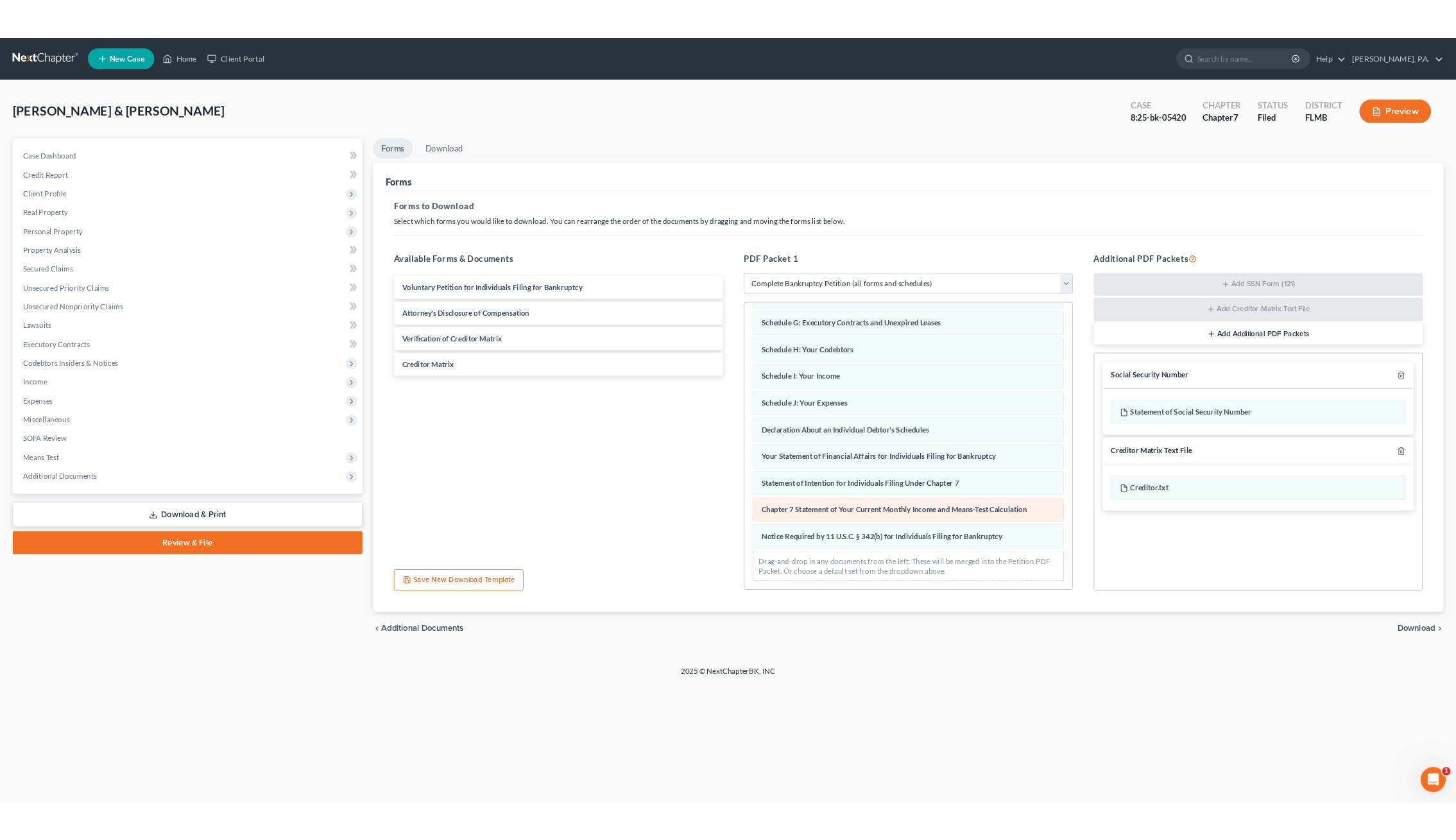
scroll to position [158, 0]
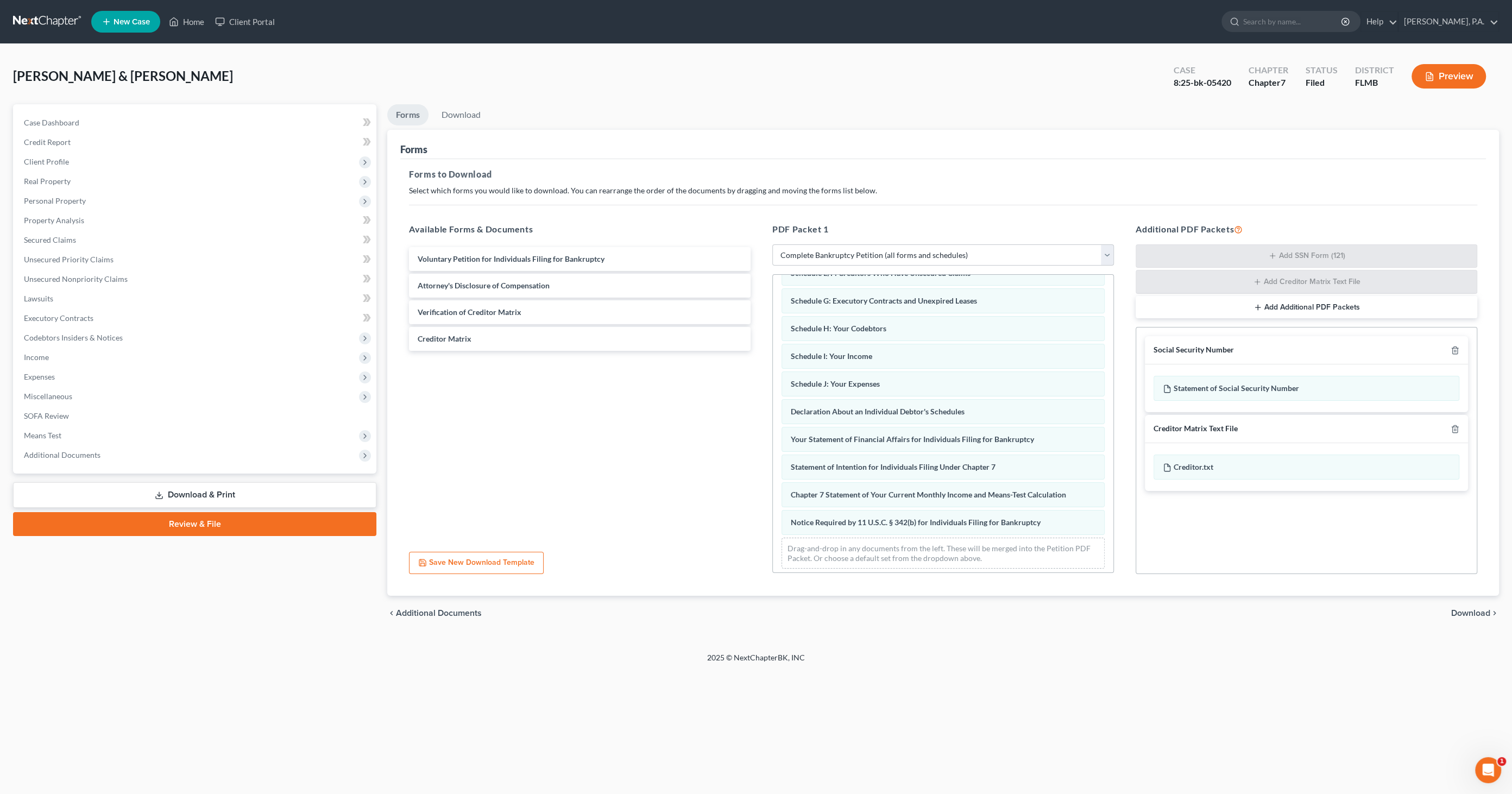
click at [1474, 612] on span "Download" at bounding box center [1471, 613] width 39 height 9
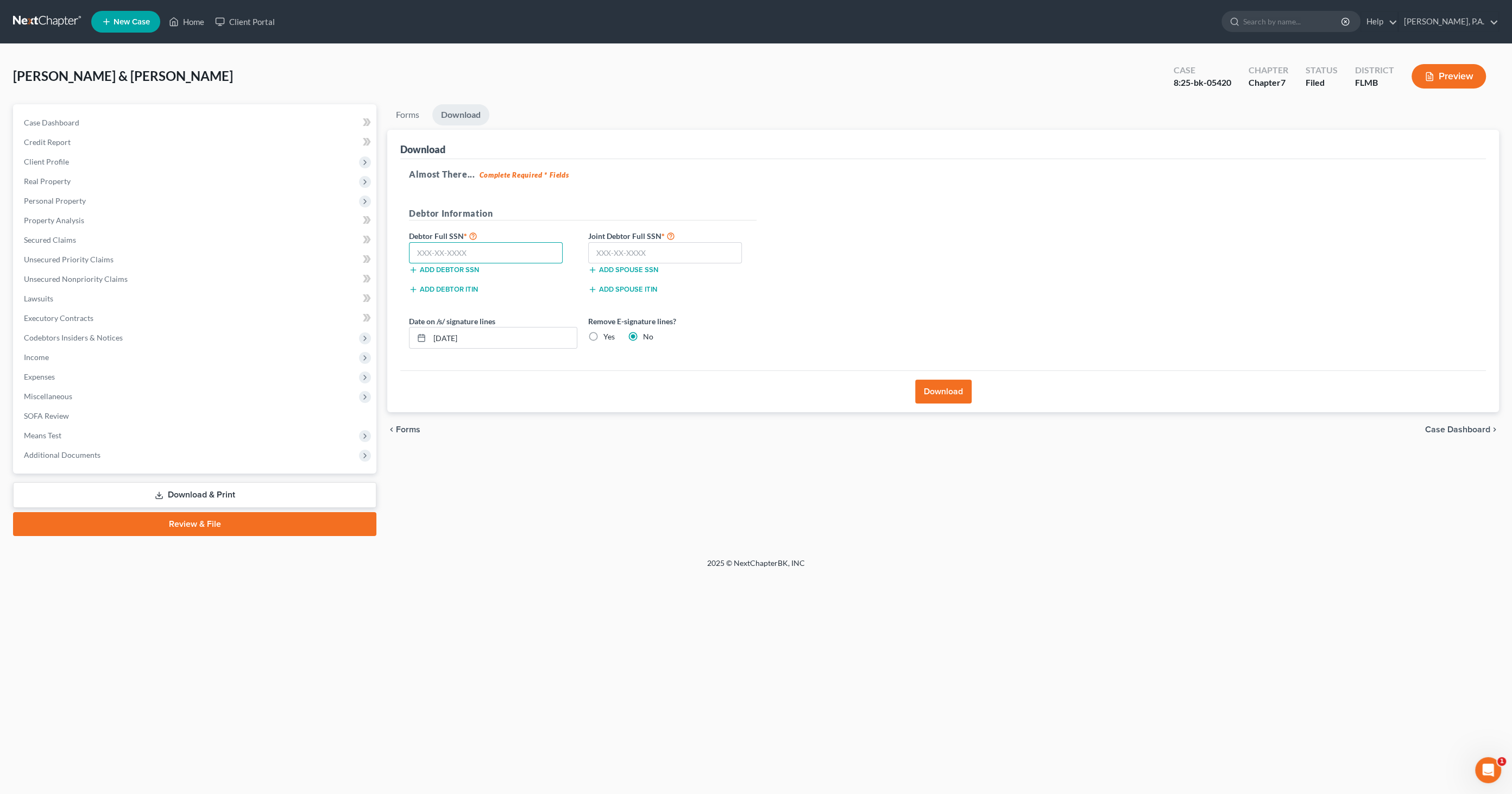
click at [458, 252] on input "text" at bounding box center [485, 253] width 154 height 22
type input "430-86-6014"
click at [609, 252] on input "text" at bounding box center [665, 253] width 154 height 22
type input "264-31-4632"
click at [603, 335] on label "Yes" at bounding box center [609, 337] width 11 height 11
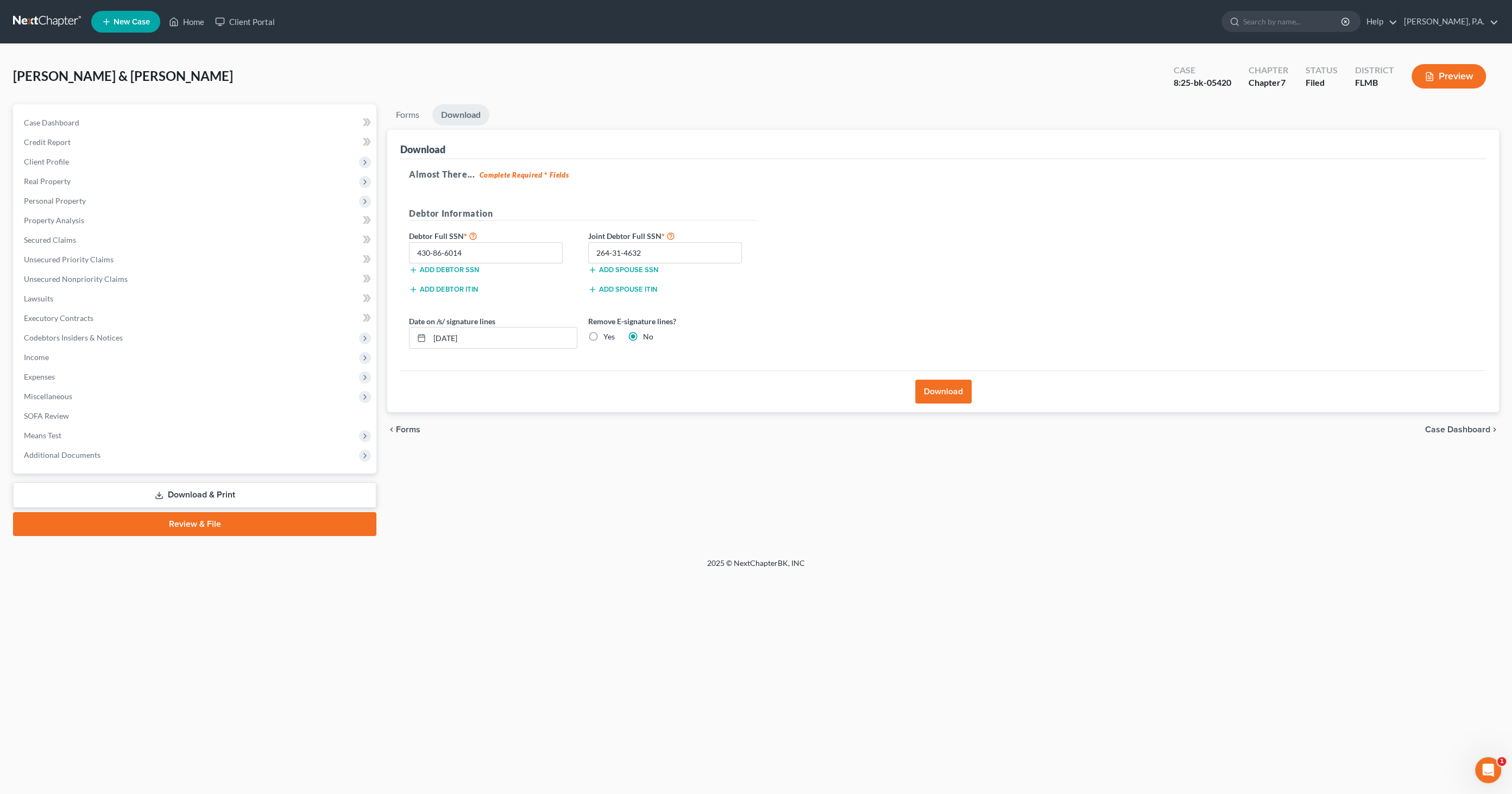
click at [608, 335] on input "Yes" at bounding box center [612, 335] width 7 height 7
radio input "true"
radio input "false"
click at [954, 389] on button "Download" at bounding box center [944, 392] width 57 height 24
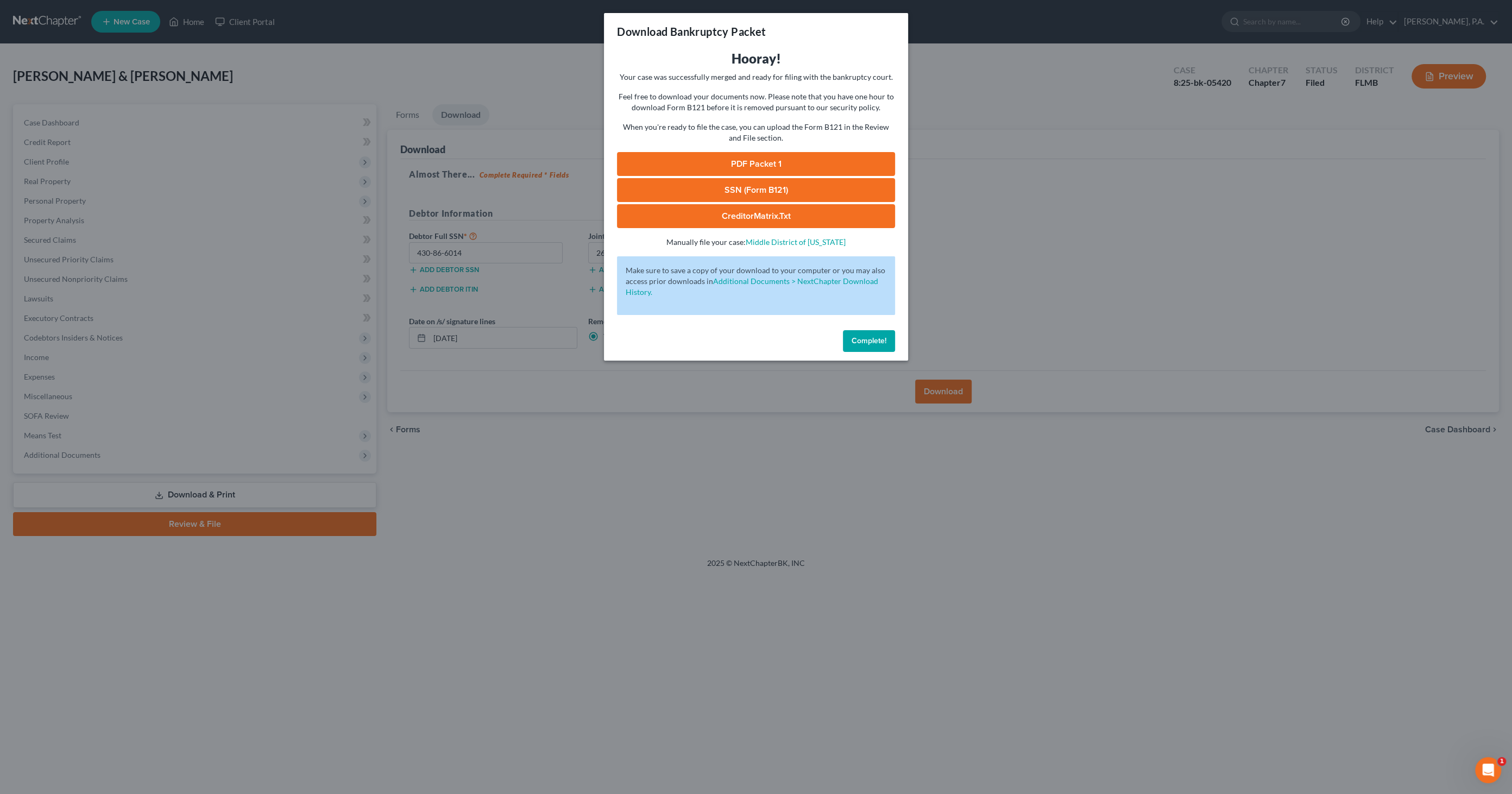
click at [752, 155] on link "PDF Packet 1" at bounding box center [756, 164] width 278 height 24
click at [862, 338] on span "Complete!" at bounding box center [869, 341] width 35 height 9
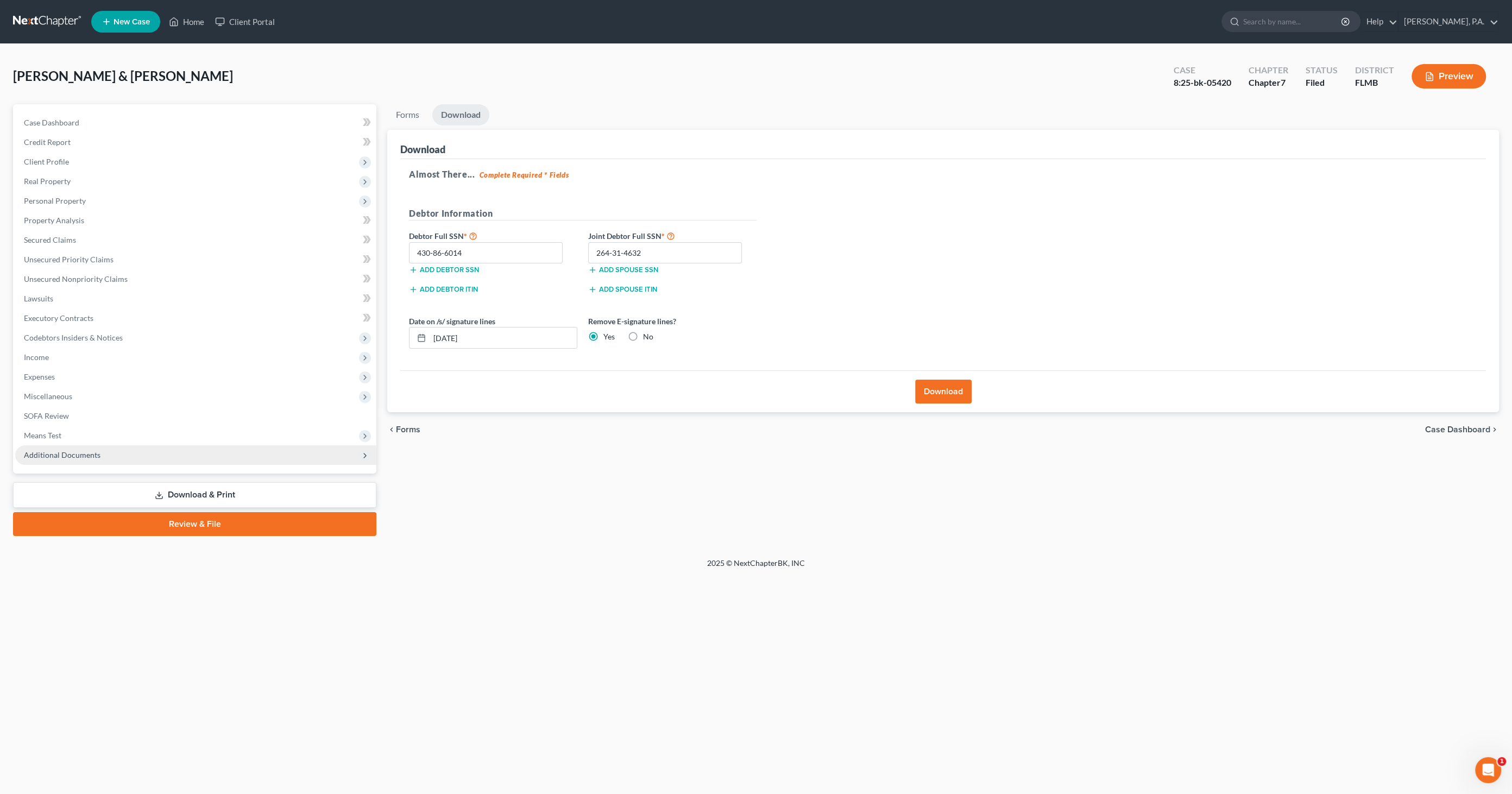
click at [77, 454] on span "Additional Documents" at bounding box center [63, 455] width 77 height 9
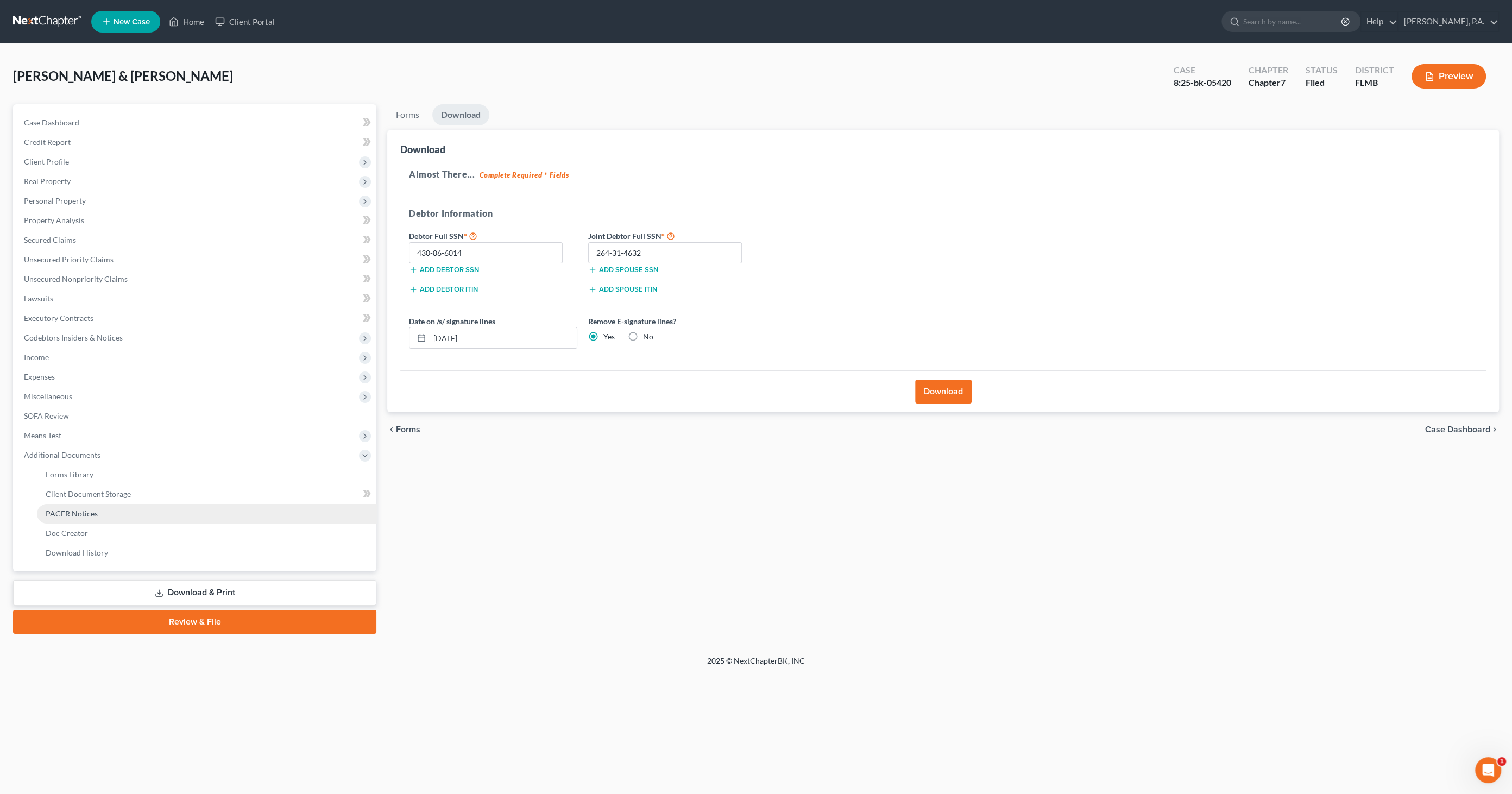
click at [95, 509] on span "PACER Notices" at bounding box center [71, 514] width 52 height 9
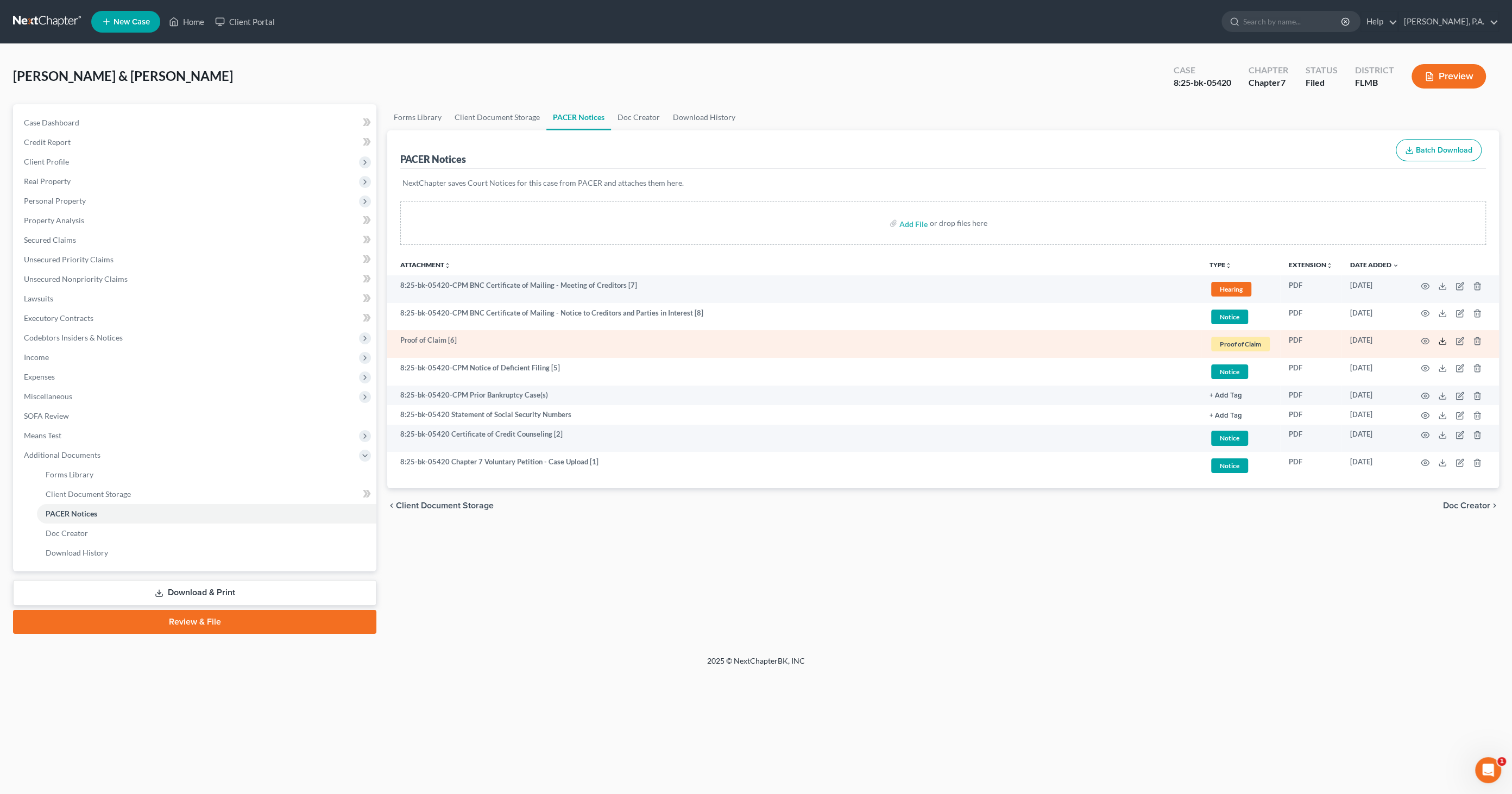
click at [1439, 338] on icon at bounding box center [1442, 341] width 9 height 9
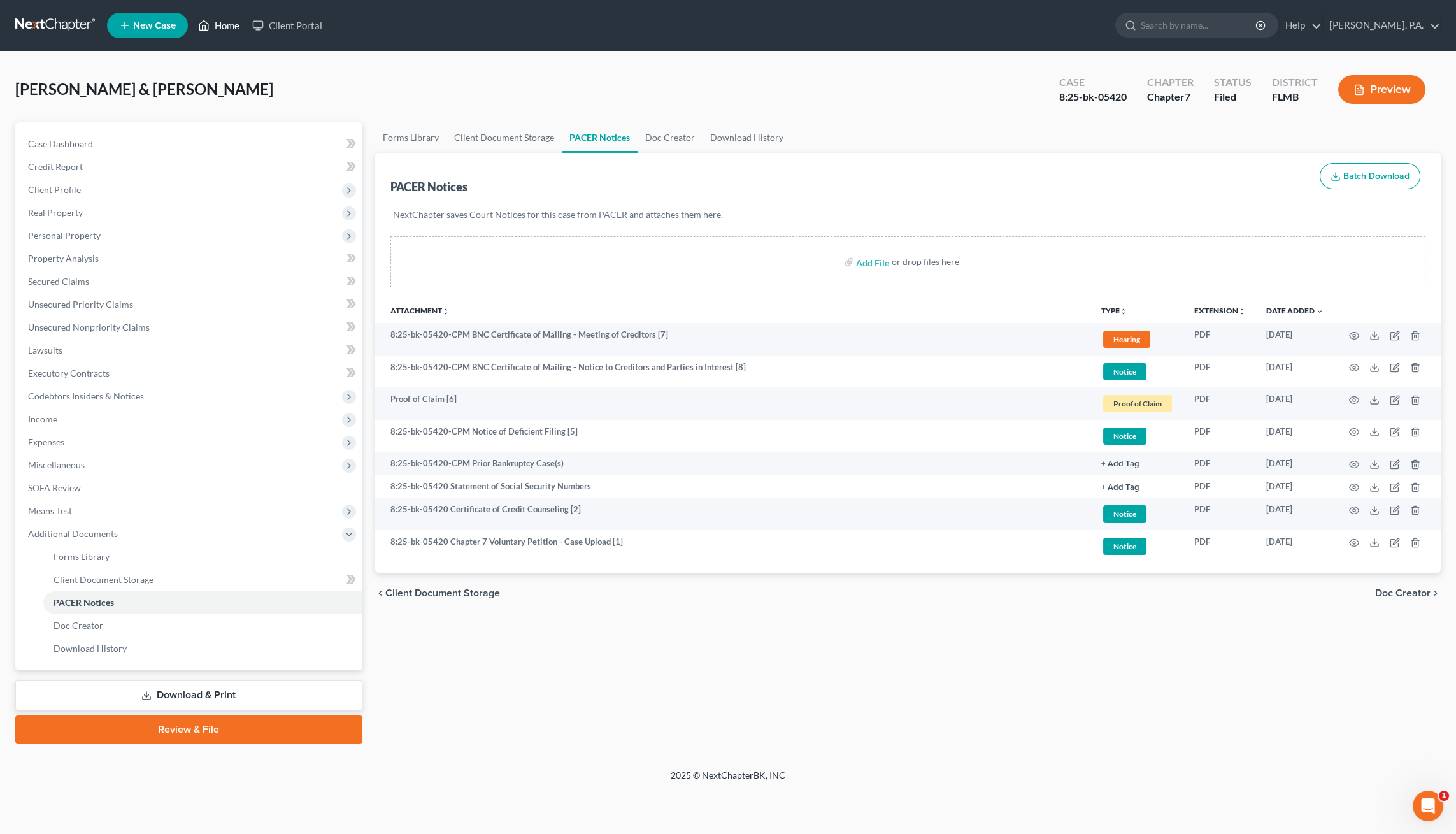
click at [217, 22] on link "Home" at bounding box center [219, 25] width 54 height 23
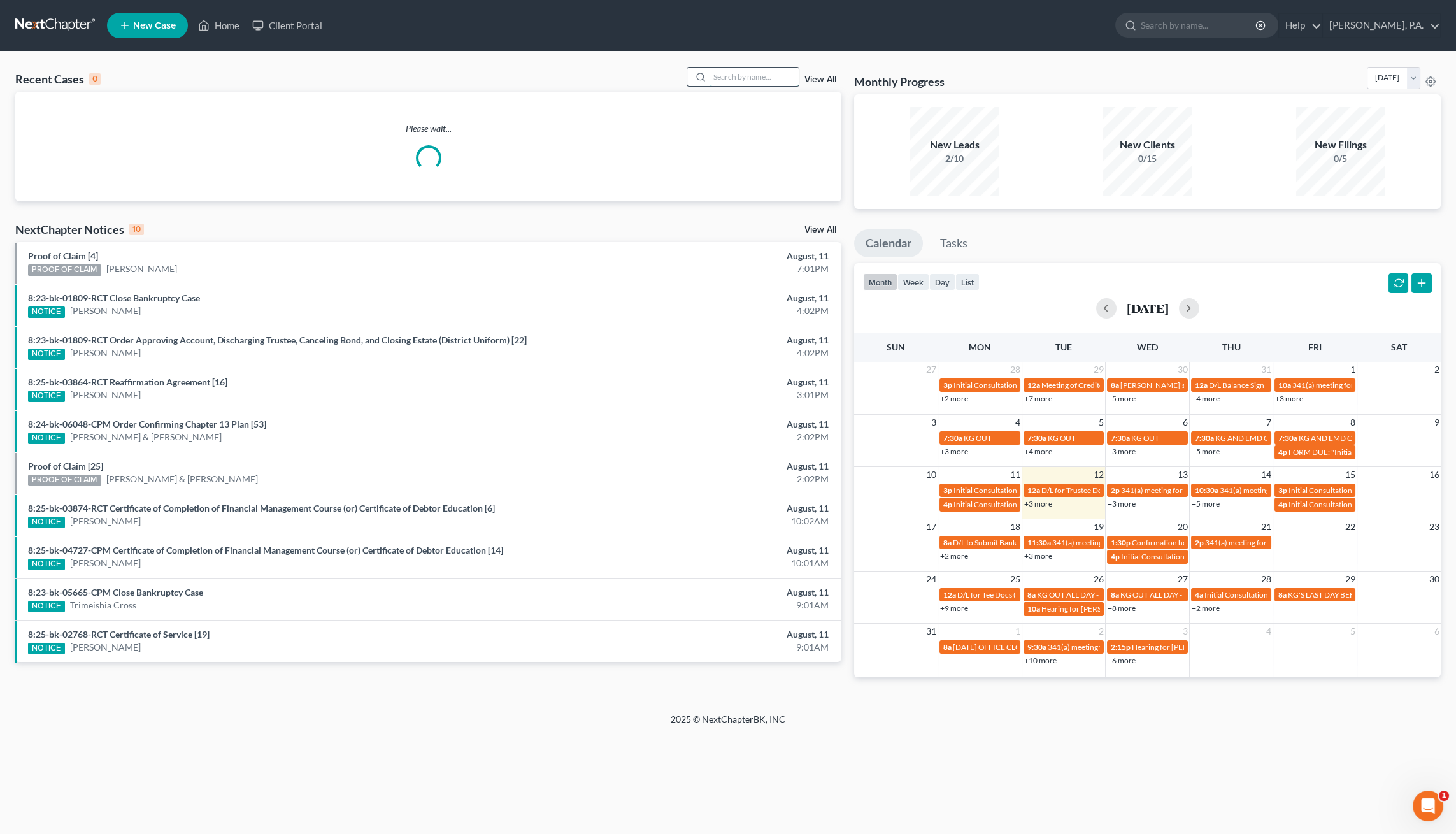
click at [769, 78] on input "search" at bounding box center [754, 77] width 89 height 19
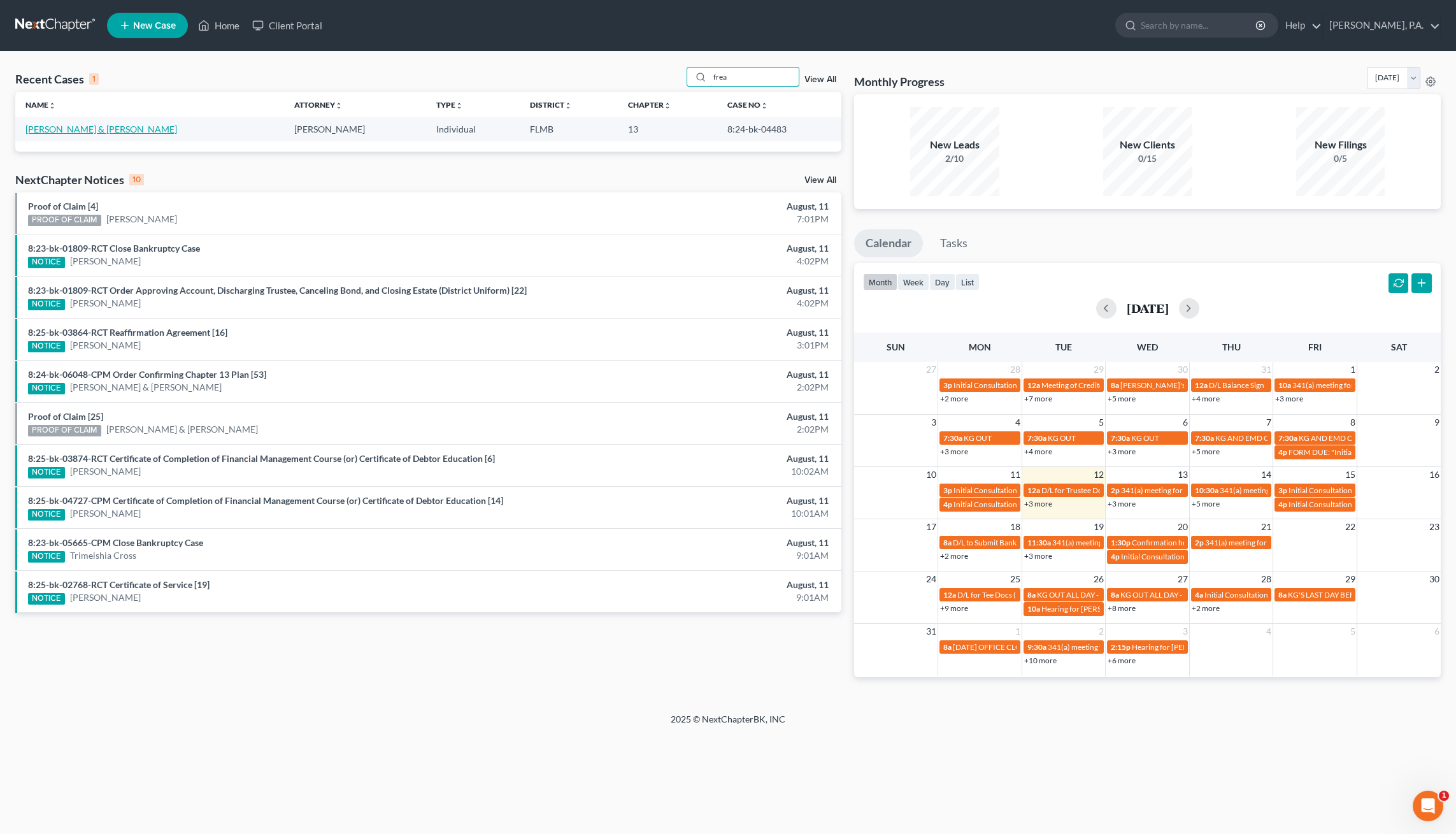
type input "frea"
click at [79, 130] on link "[PERSON_NAME] & [PERSON_NAME]" at bounding box center [101, 129] width 151 height 11
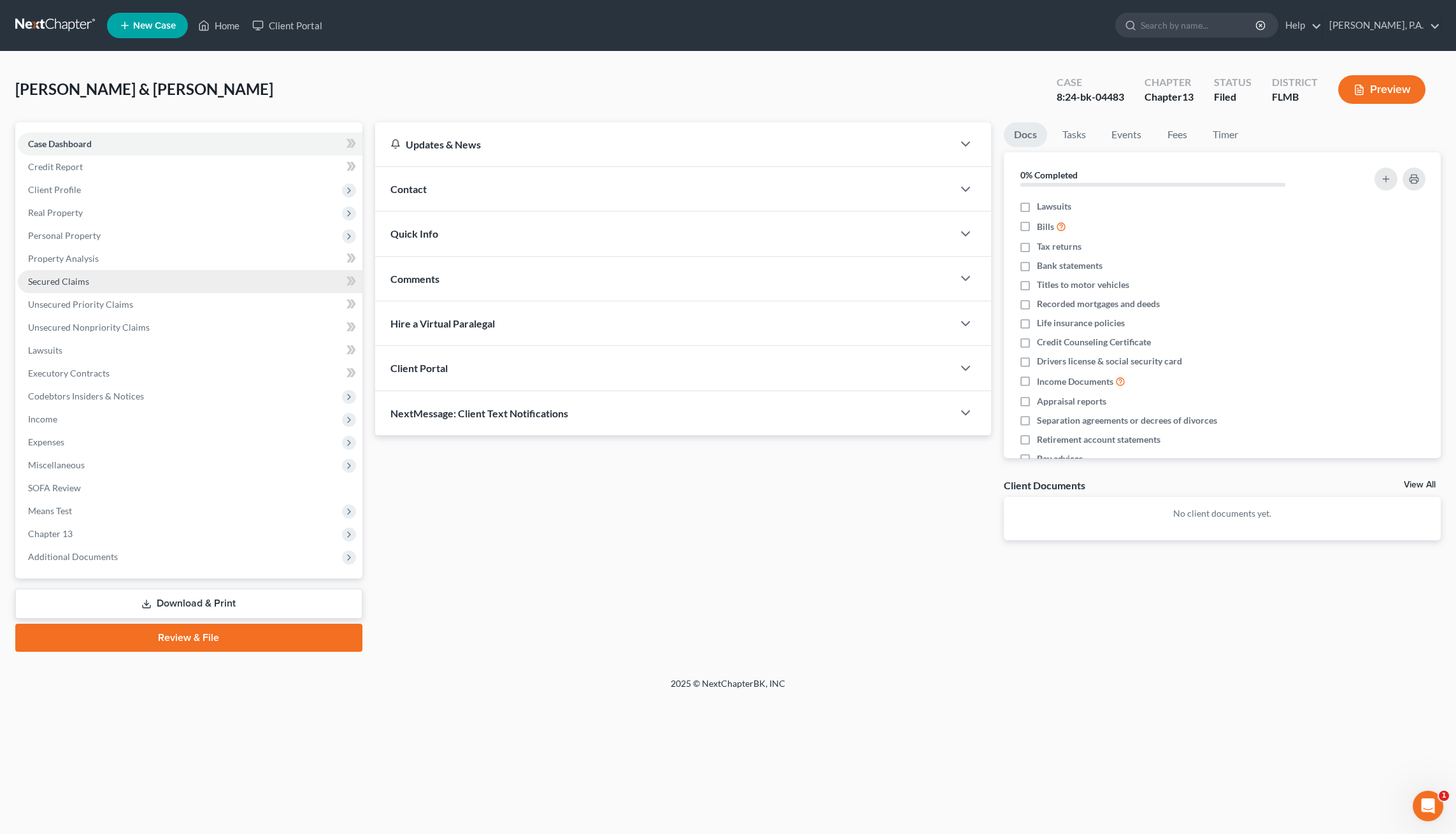
click at [83, 278] on span "Secured Claims" at bounding box center [59, 281] width 61 height 11
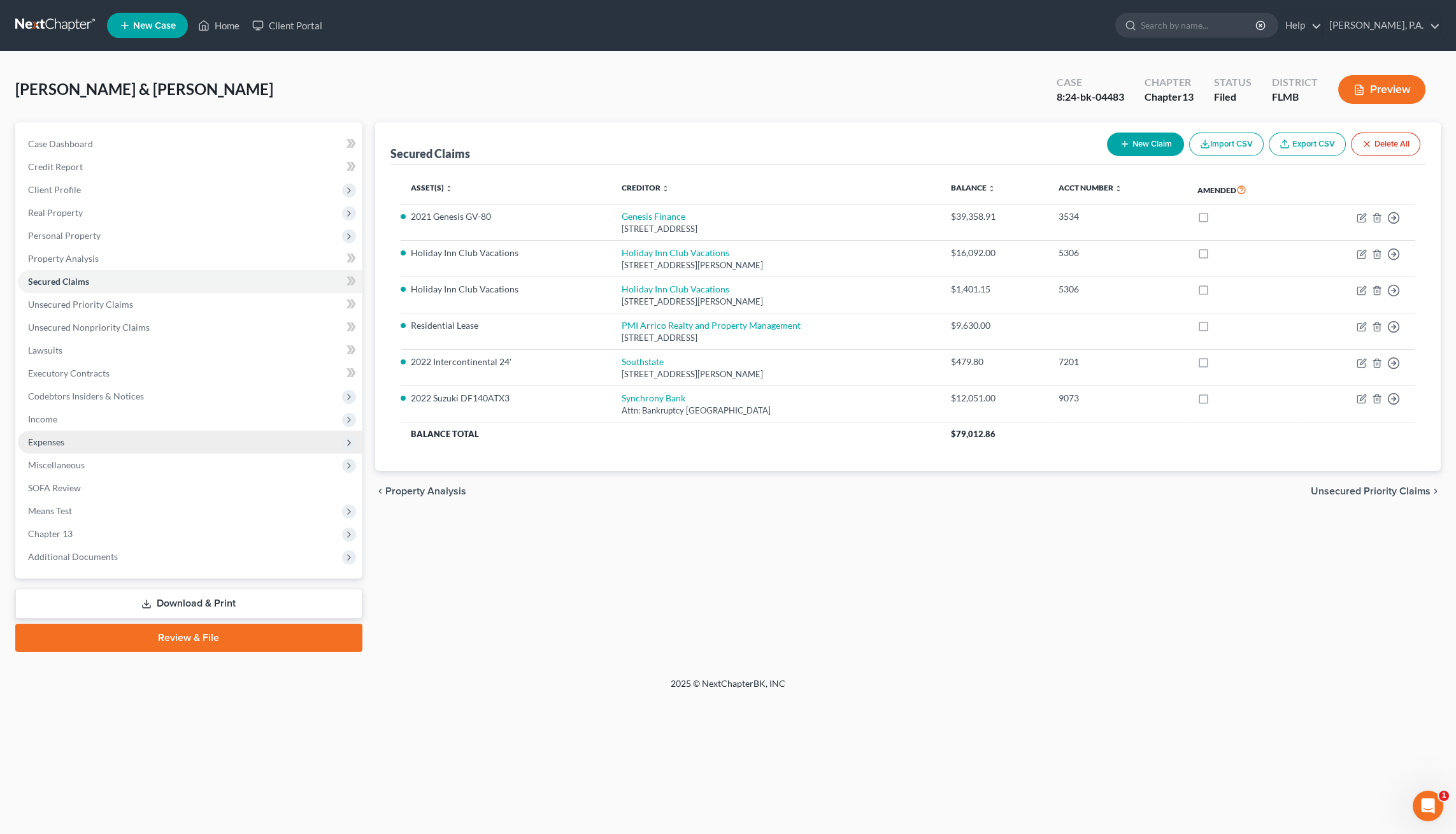
click at [59, 441] on span "Expenses" at bounding box center [46, 442] width 36 height 11
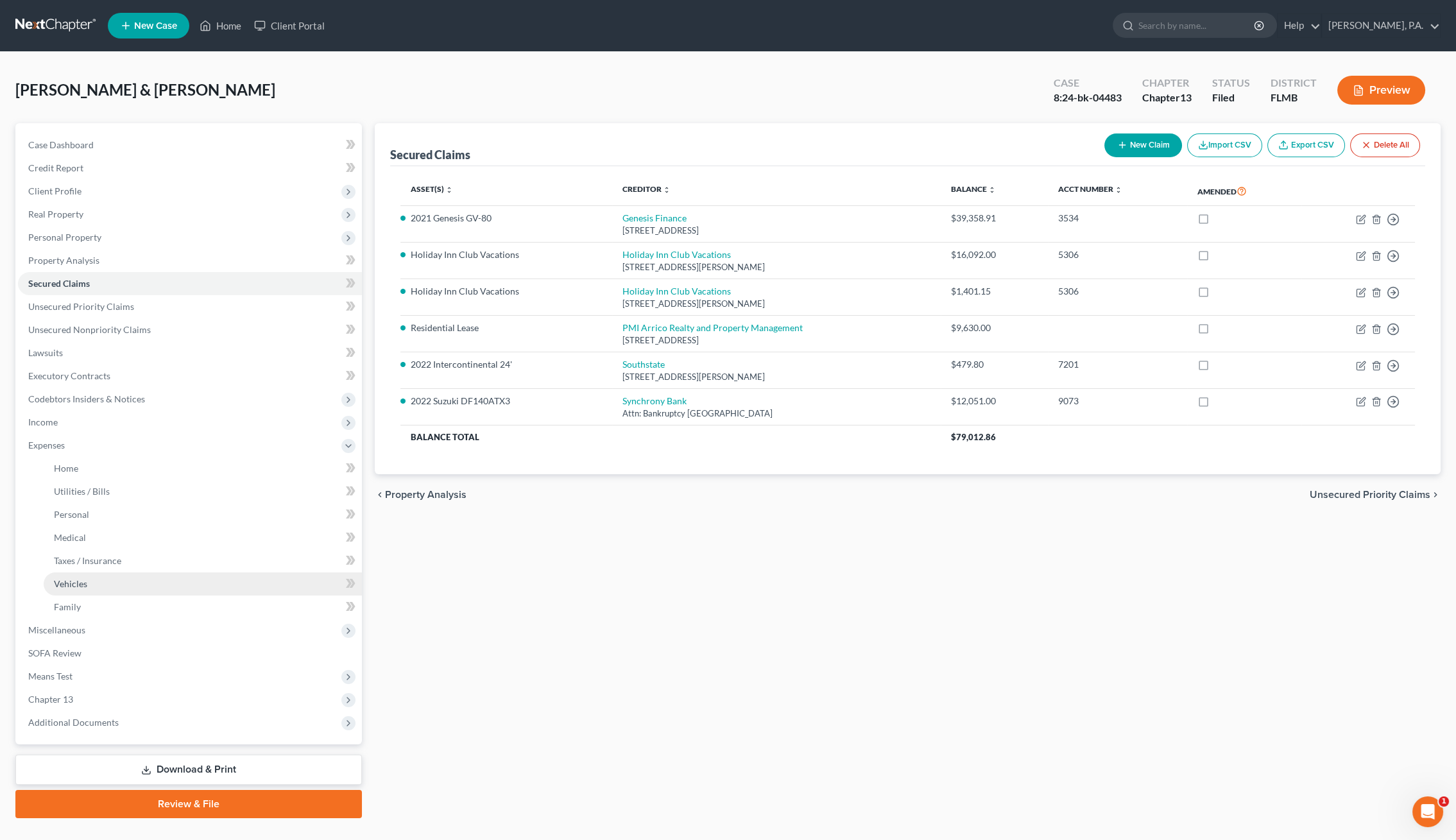
click at [88, 577] on link "Vehicles" at bounding box center [203, 583] width 318 height 23
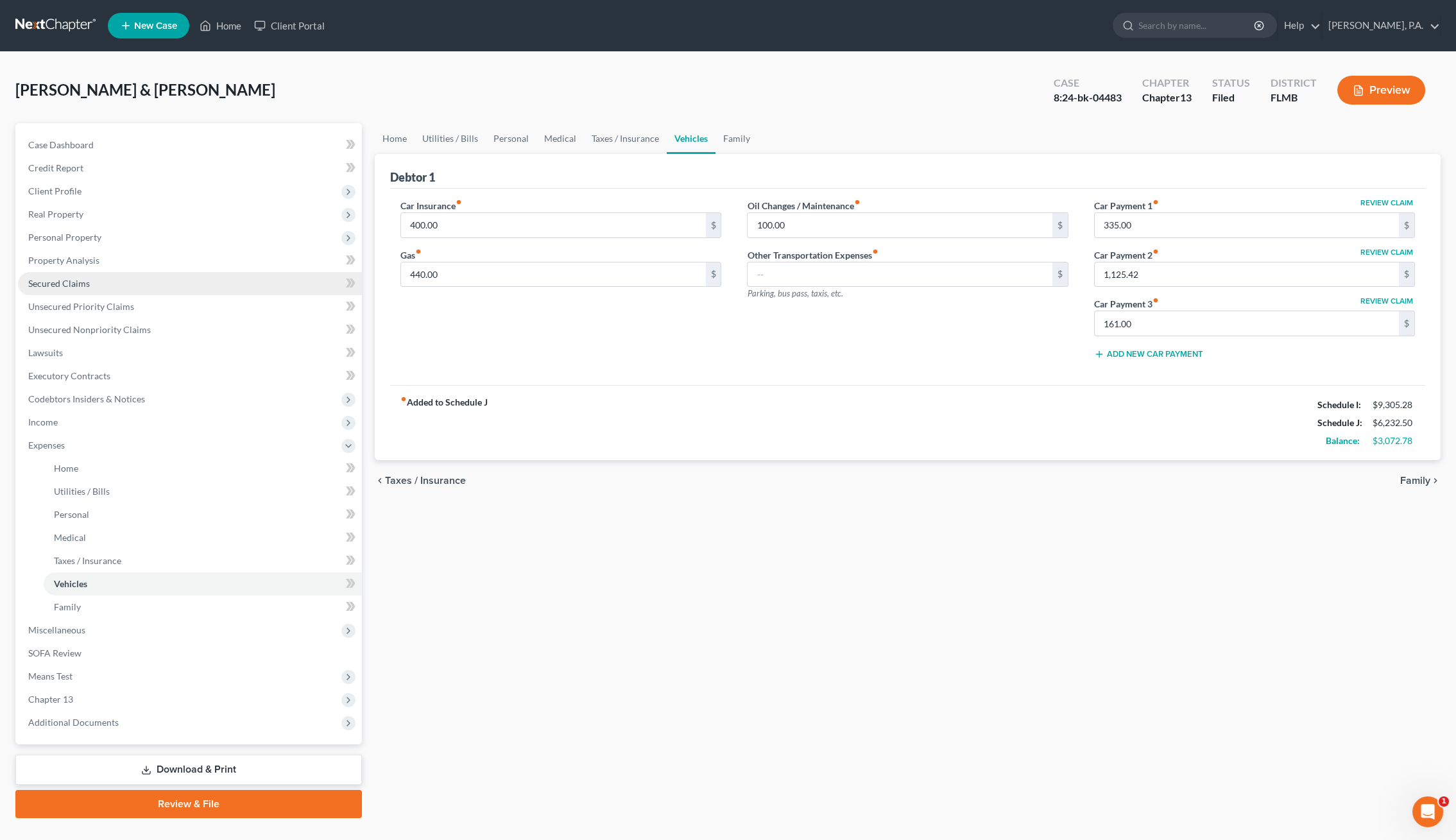
click at [66, 284] on span "Secured Claims" at bounding box center [59, 283] width 61 height 11
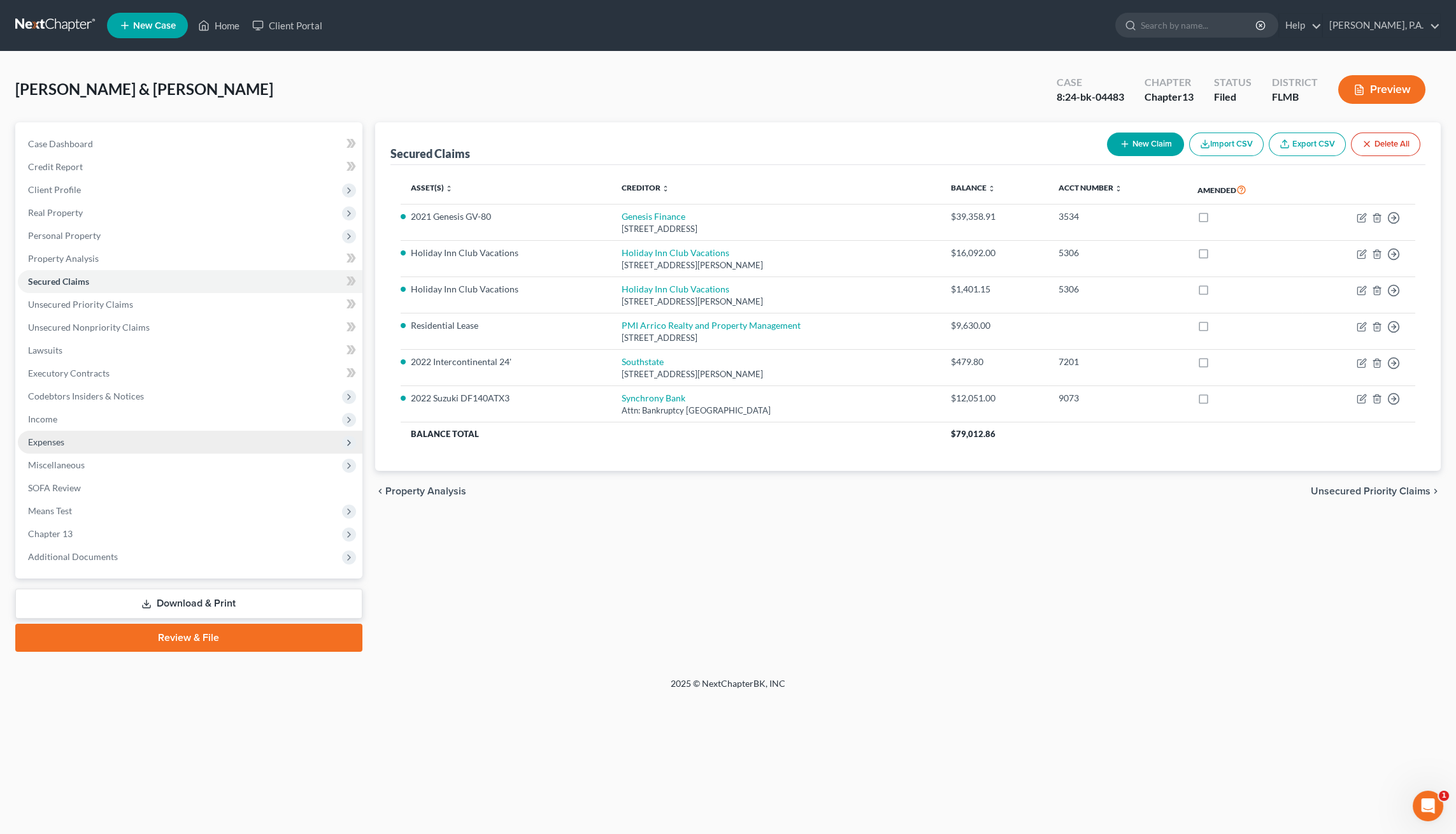
click at [57, 449] on span "Expenses" at bounding box center [190, 442] width 344 height 23
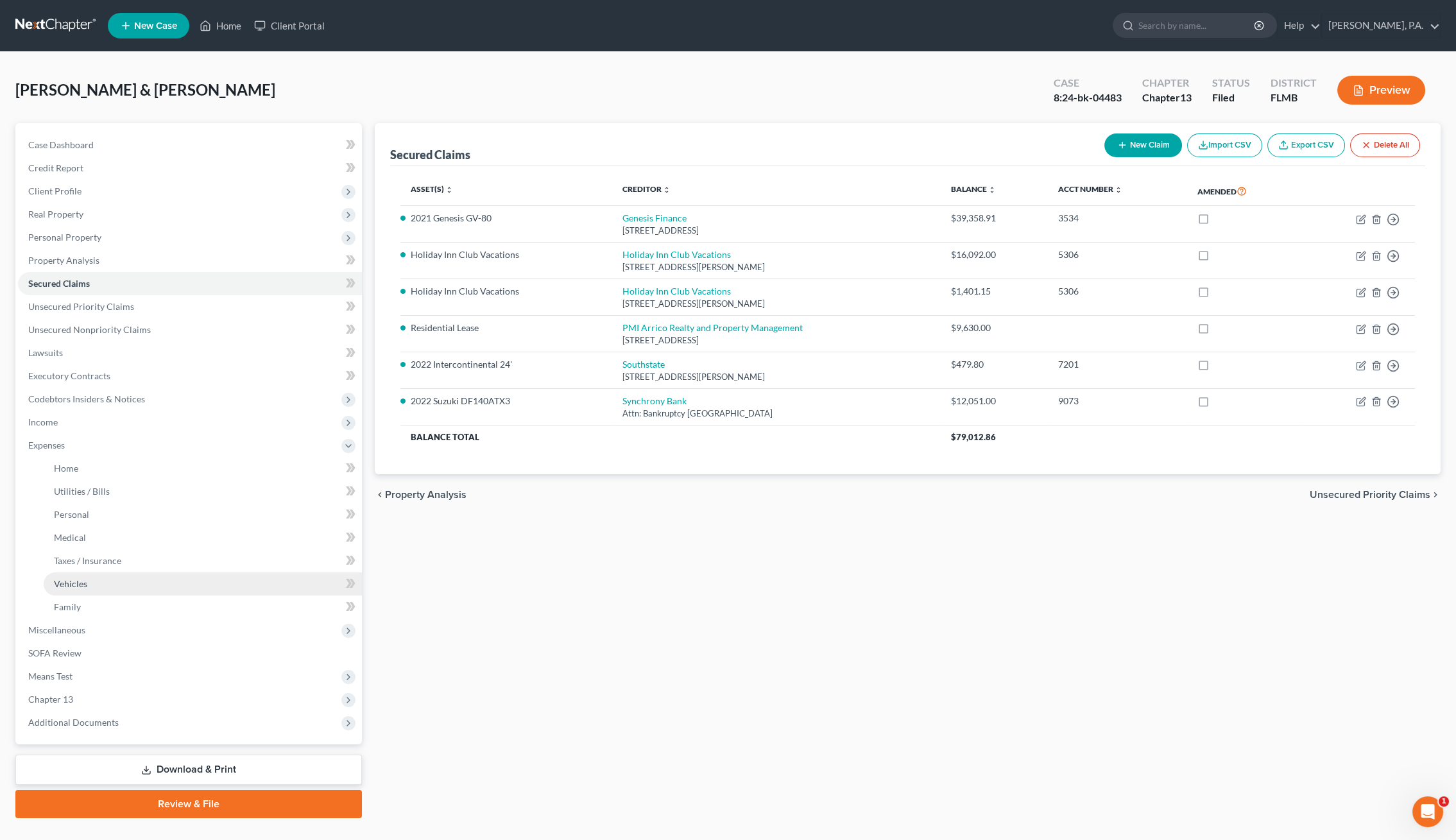
click at [96, 586] on link "Vehicles" at bounding box center [203, 583] width 318 height 23
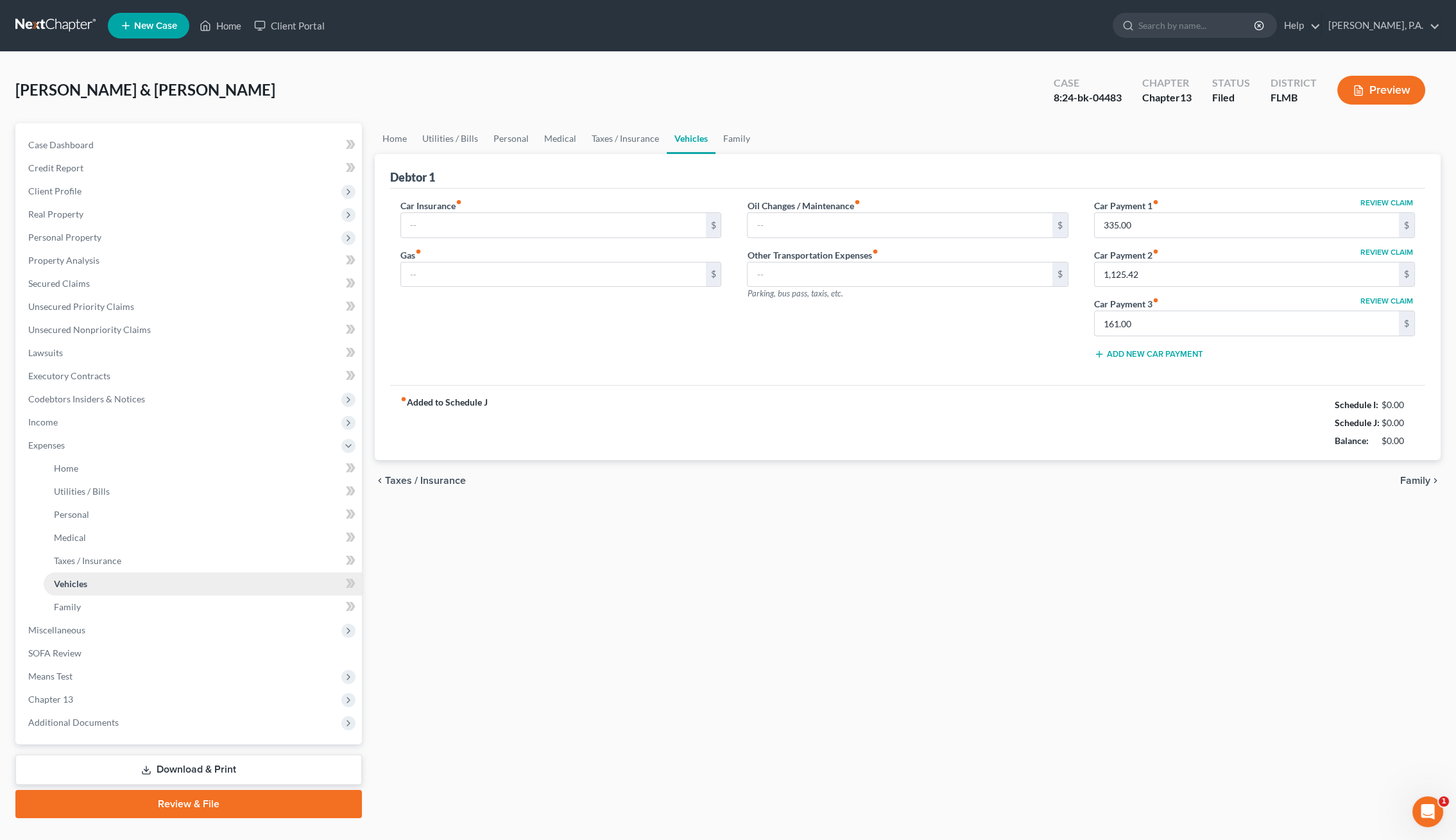
type input "400.00"
type input "440.00"
type input "100.00"
click at [97, 584] on link "Vehicles" at bounding box center [203, 583] width 318 height 23
drag, startPoint x: 444, startPoint y: 72, endPoint x: 486, endPoint y: 75, distance: 42.1
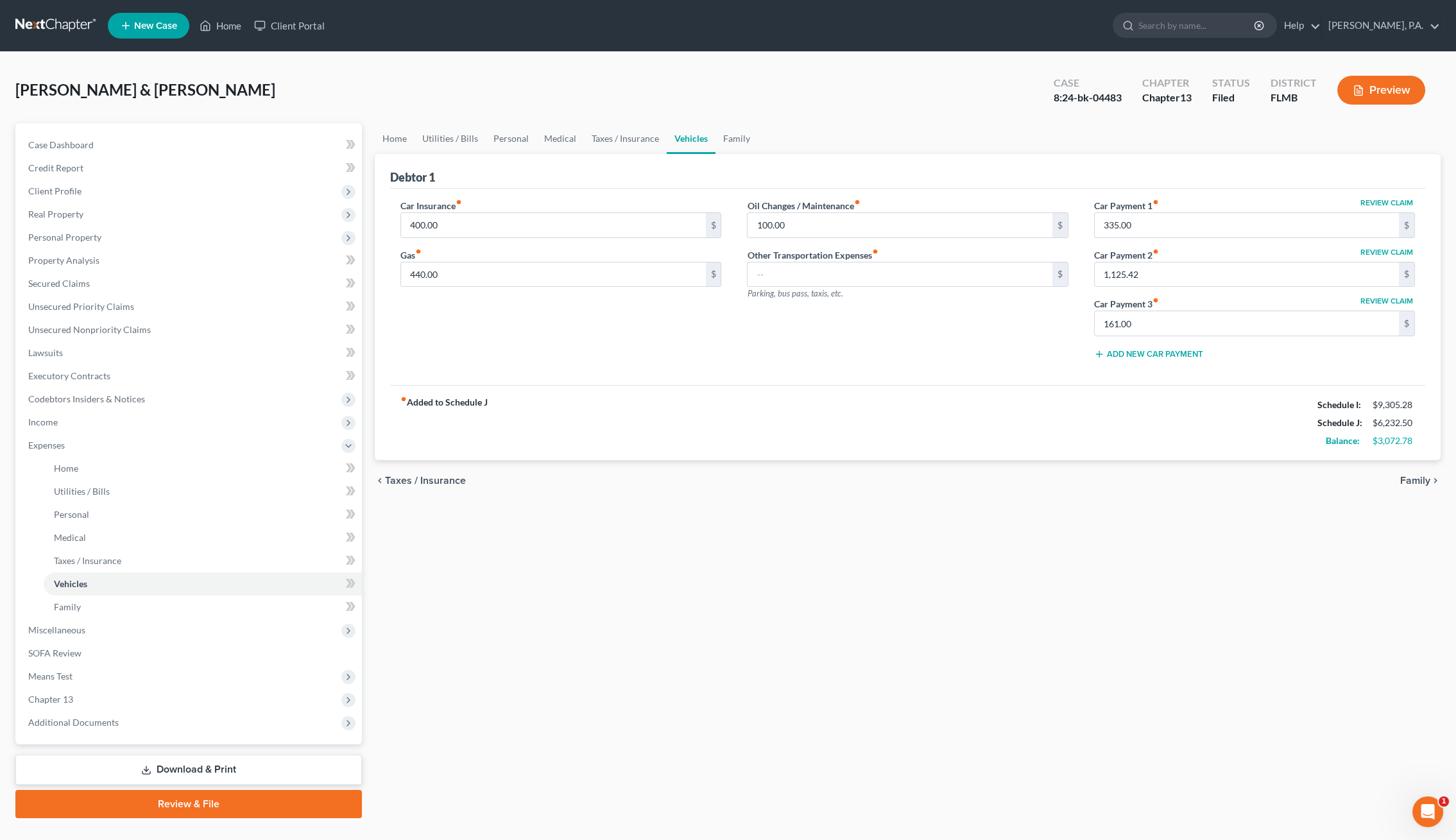
click at [444, 72] on div "[PERSON_NAME] & [PERSON_NAME] Upgraded Case 8:24-bk-04483 Chapter Chapter 13 St…" at bounding box center [727, 95] width 1425 height 56
click at [67, 240] on span "Personal Property" at bounding box center [65, 237] width 73 height 11
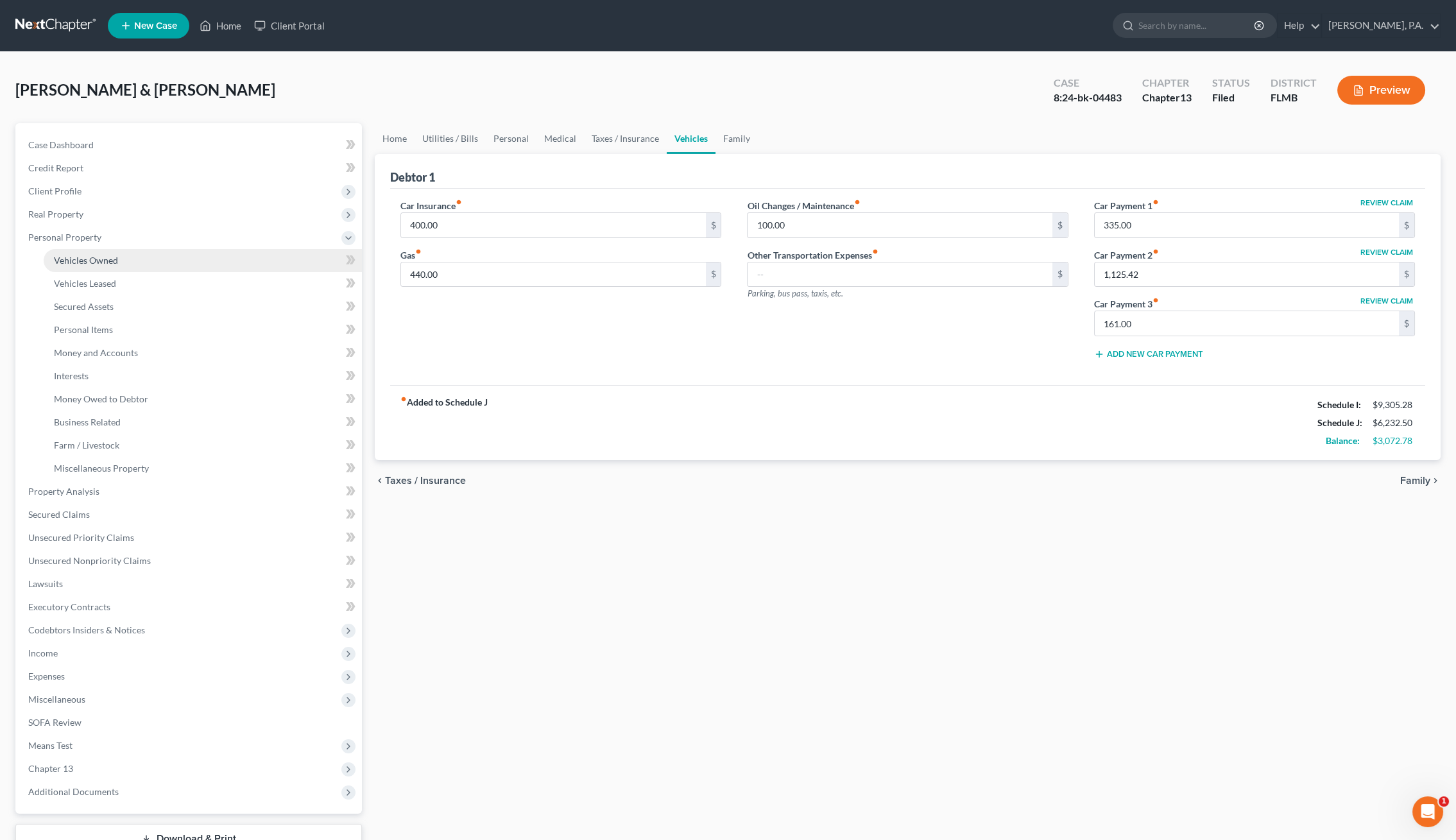
click at [76, 261] on span "Vehicles Owned" at bounding box center [86, 260] width 64 height 11
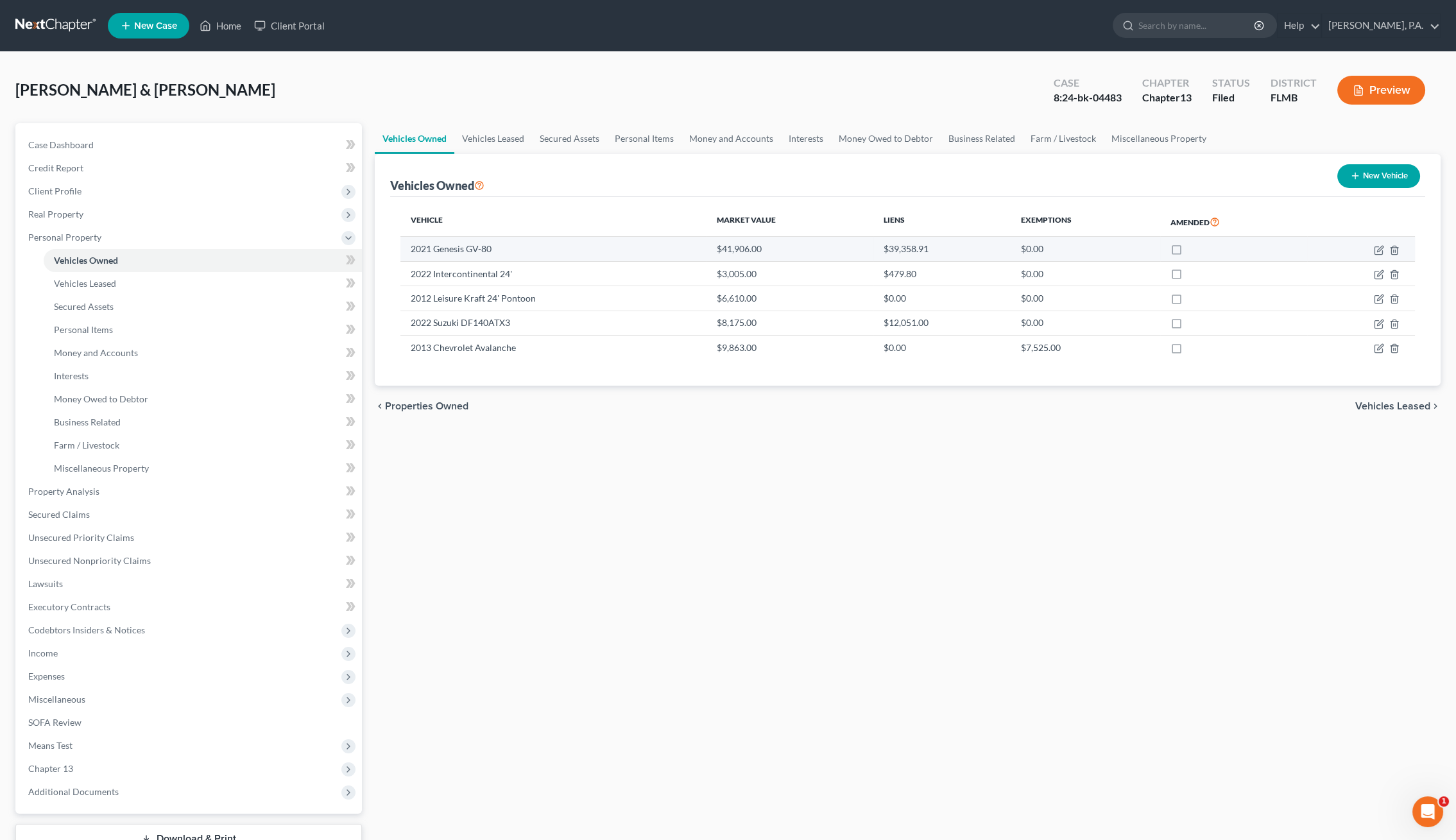
click at [516, 248] on td "2021 Genesis GV-80" at bounding box center [553, 249] width 306 height 24
